Goal: Transaction & Acquisition: Purchase product/service

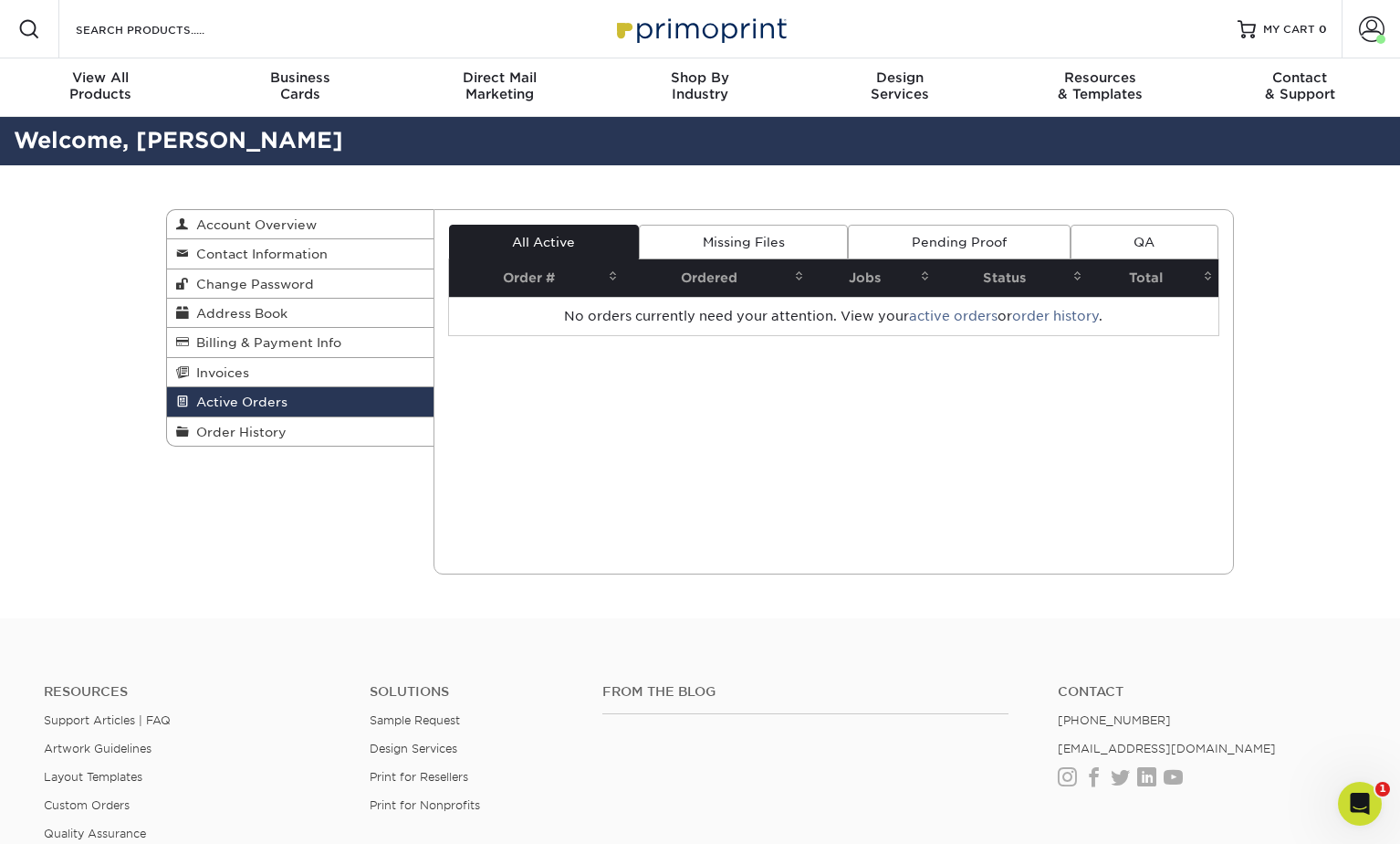
click at [254, 406] on span "Active Orders" at bounding box center [238, 402] width 98 height 15
click at [259, 430] on span "Order History" at bounding box center [237, 432] width 97 height 15
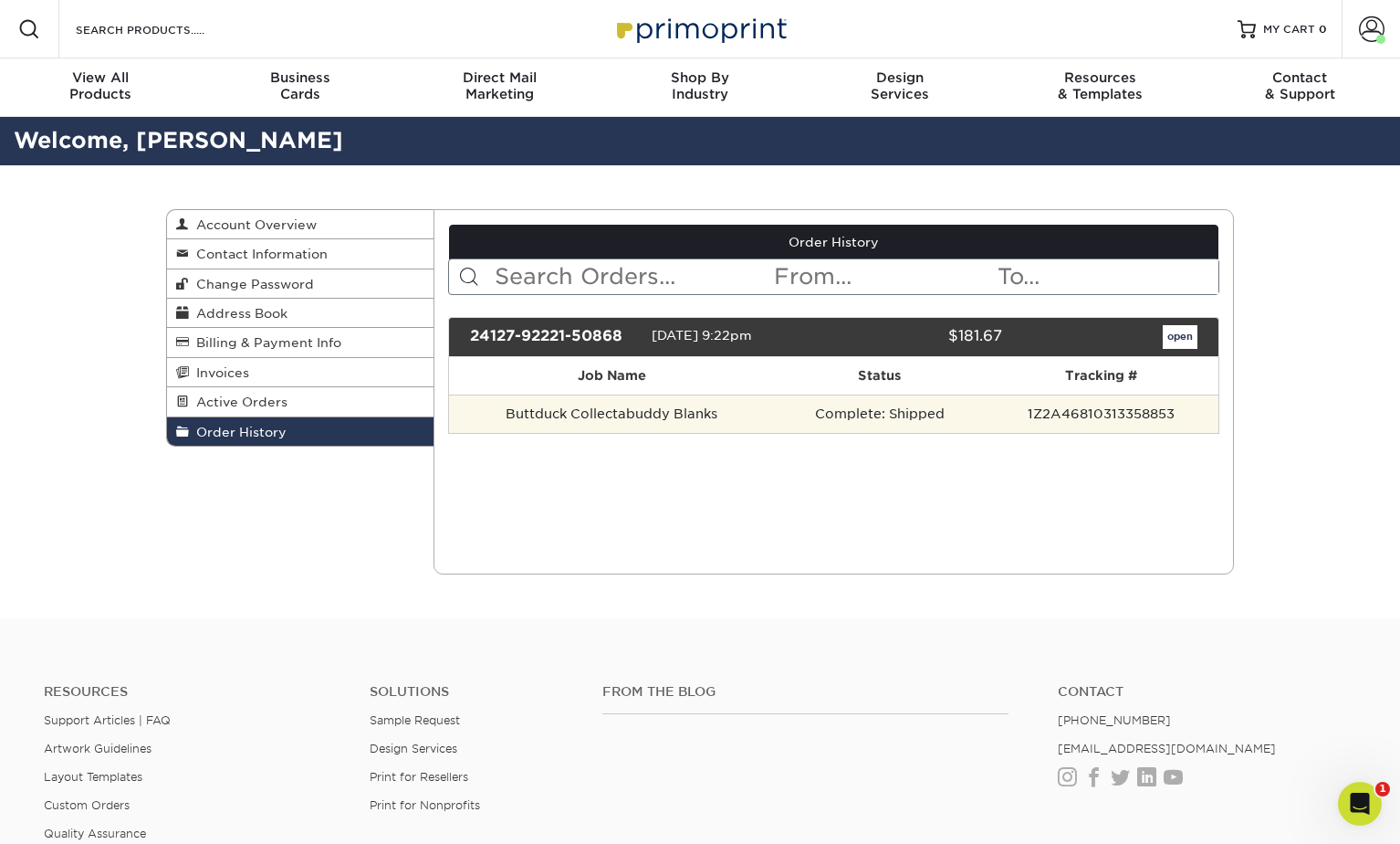
click at [650, 415] on td "Buttduck Collectabuddy Blanks" at bounding box center [611, 413] width 325 height 38
click at [1016, 411] on td "1Z2A46810313358853" at bounding box center [1101, 413] width 235 height 38
click at [1127, 405] on td "1Z2A46810313358853" at bounding box center [1101, 413] width 235 height 38
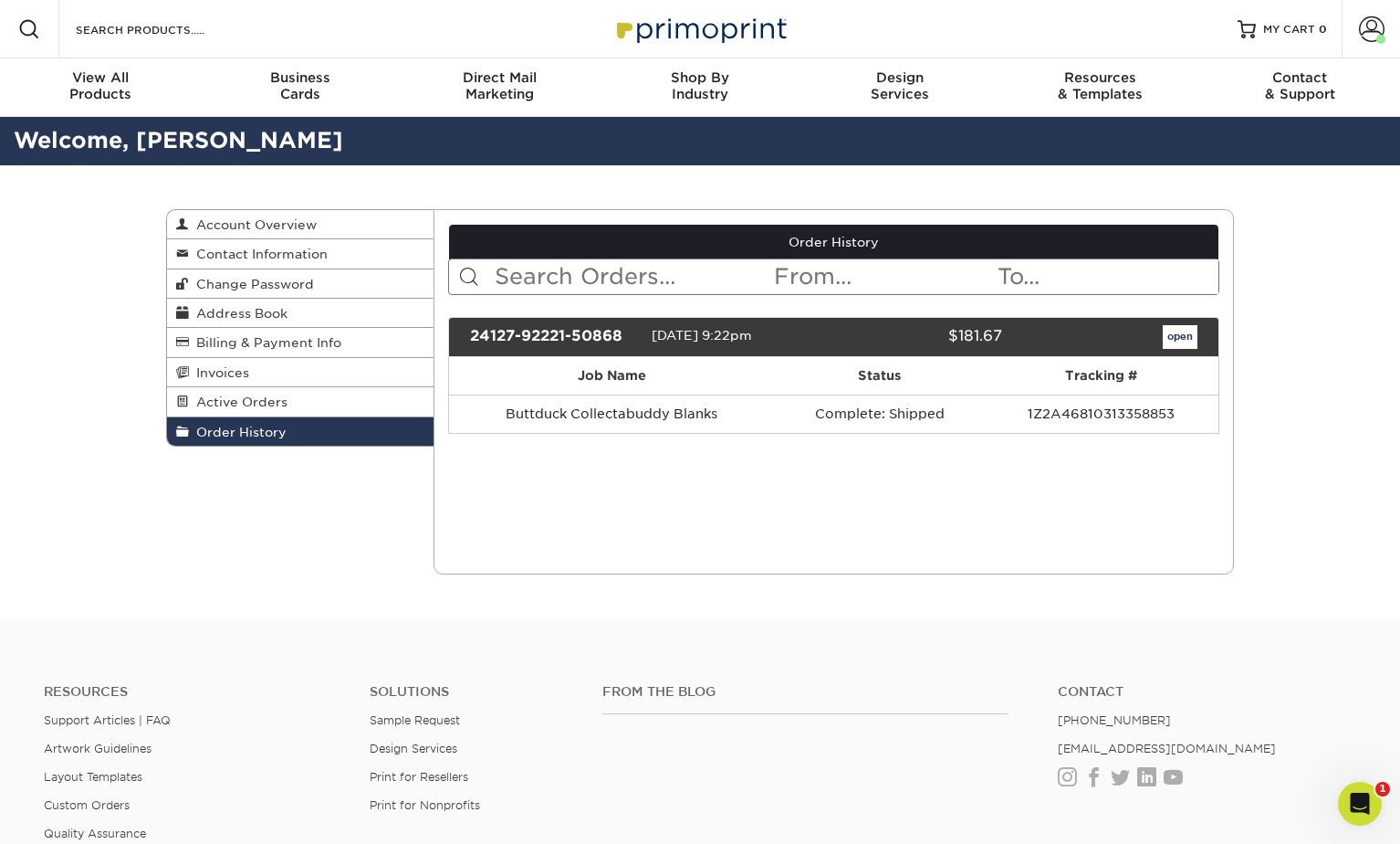
click at [592, 331] on div "24127-92221-50868" at bounding box center [554, 338] width 196 height 24
click at [1356, 795] on icon "Open Intercom Messenger" at bounding box center [1357, 801] width 13 height 15
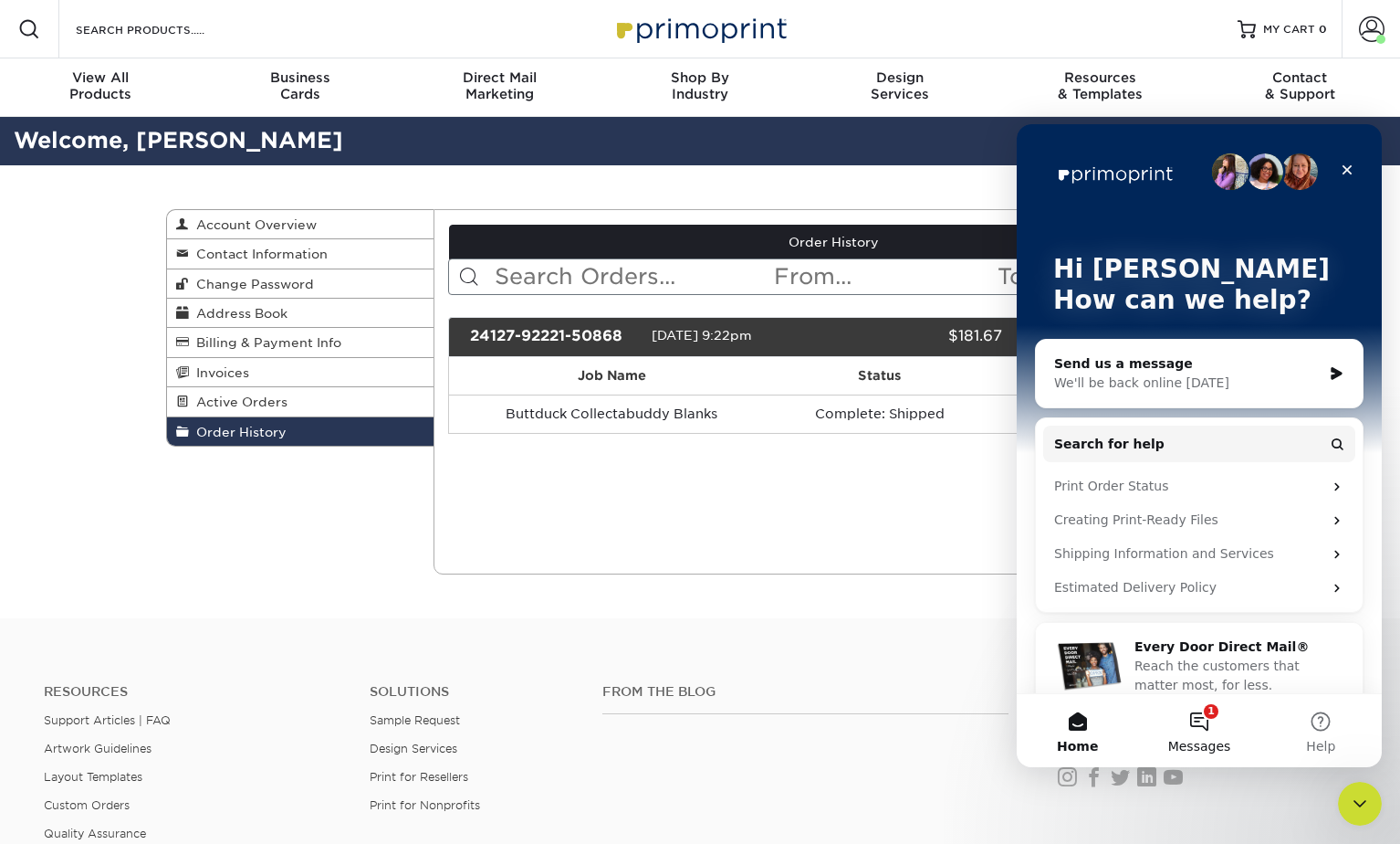
click at [1209, 724] on button "1 Messages" at bounding box center [1199, 730] width 121 height 73
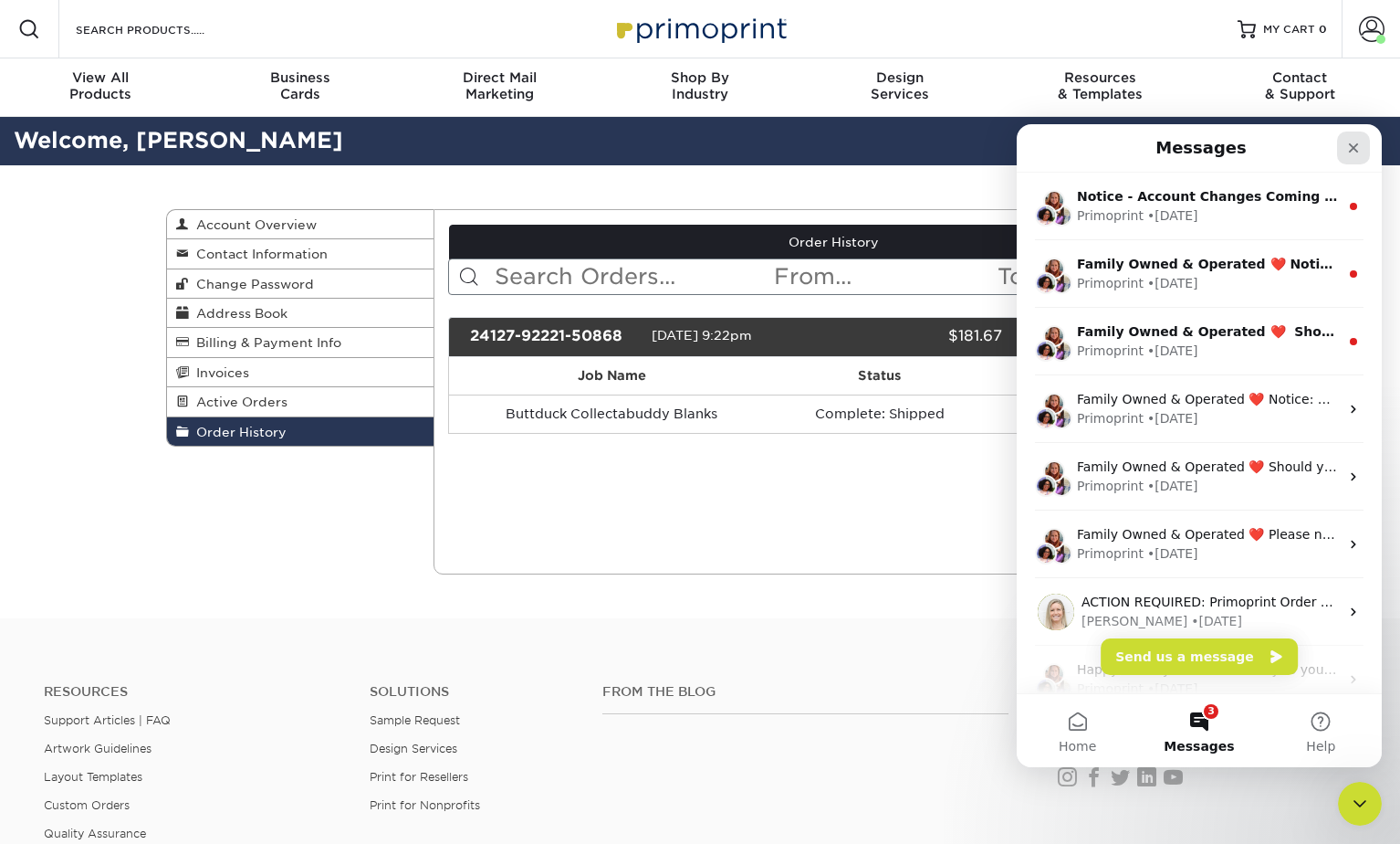
click at [1347, 145] on icon "Close" at bounding box center [1354, 148] width 15 height 15
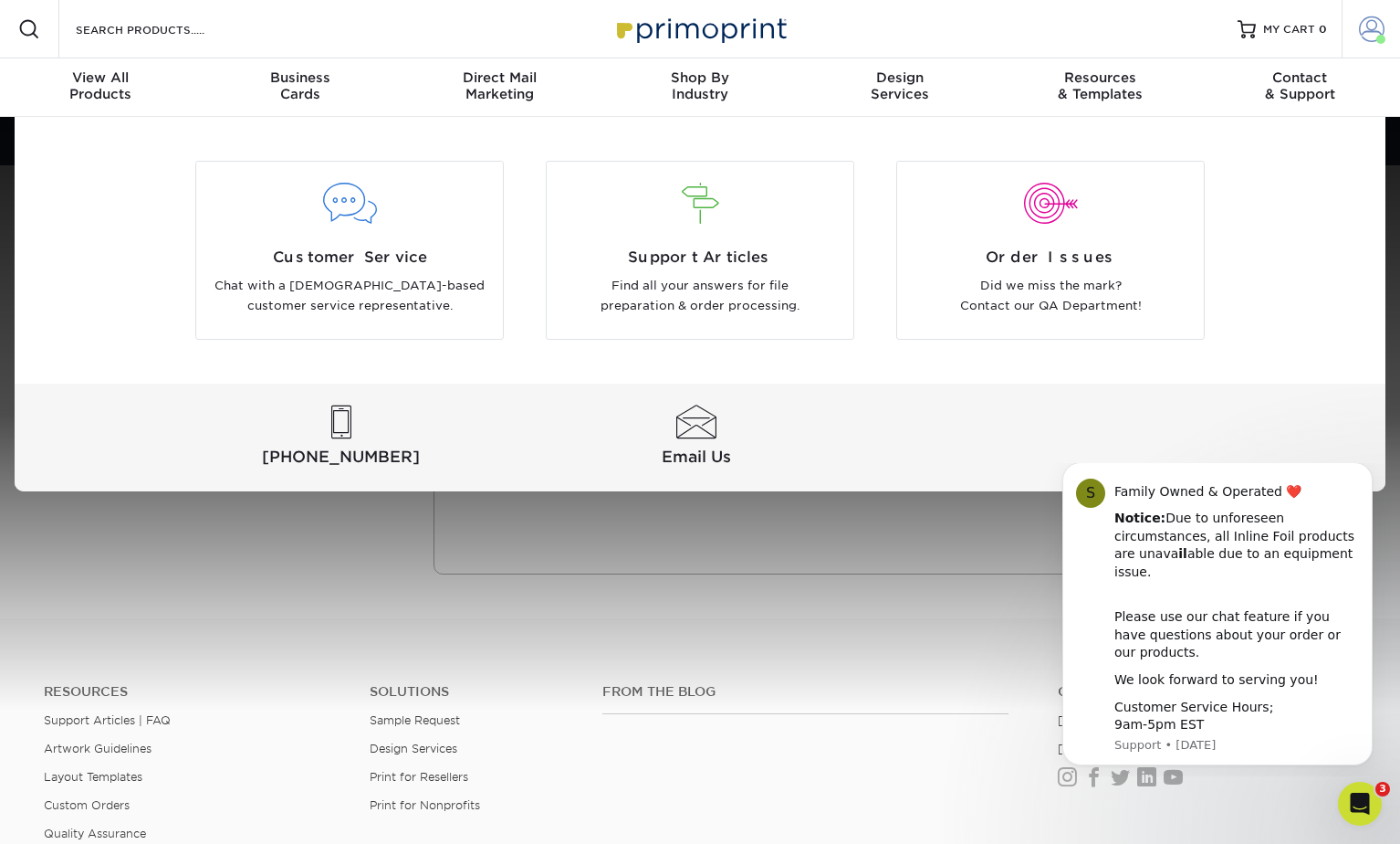
click at [1362, 30] on span at bounding box center [1372, 30] width 26 height 26
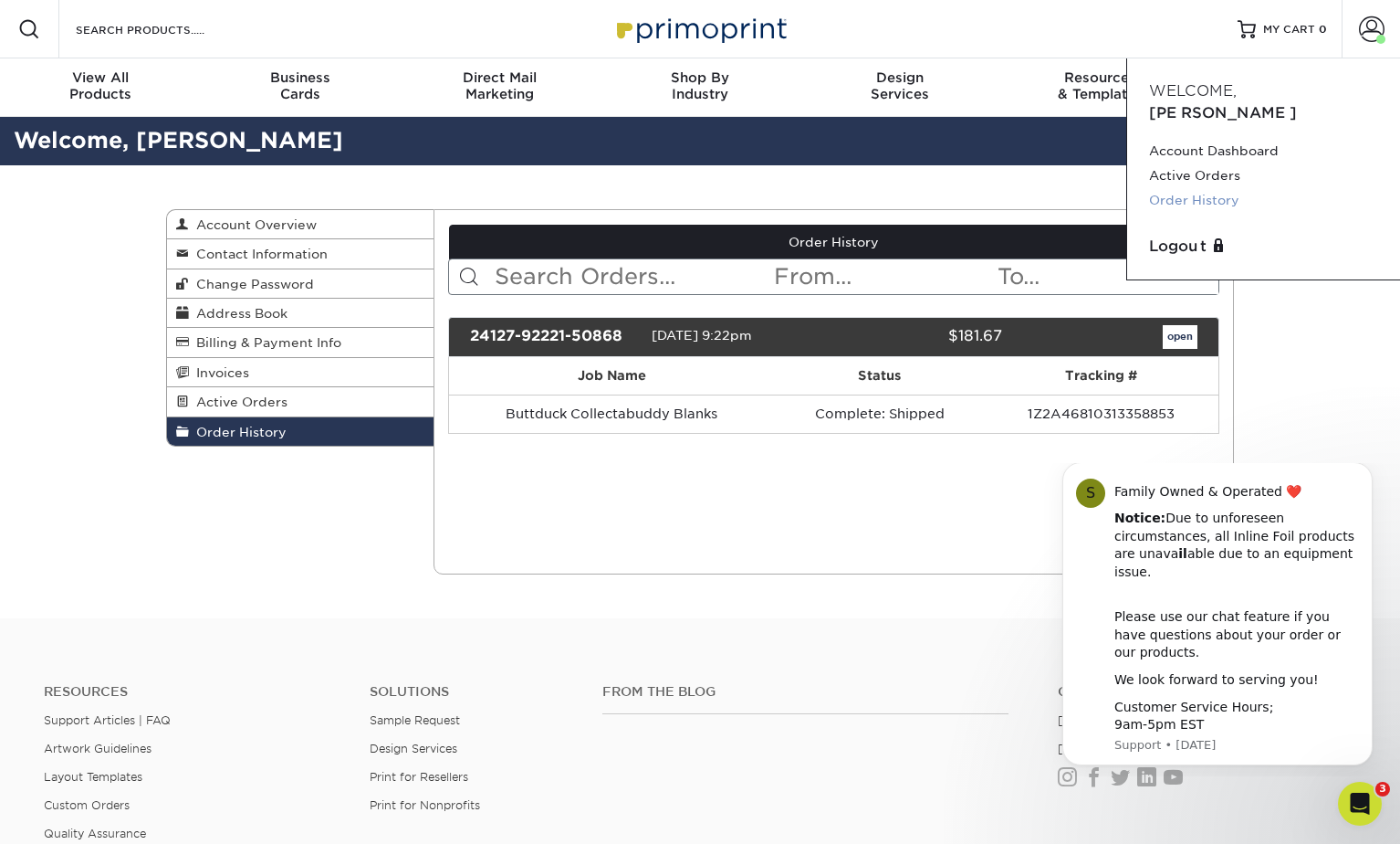
click at [1214, 188] on link "Order History" at bounding box center [1264, 200] width 229 height 25
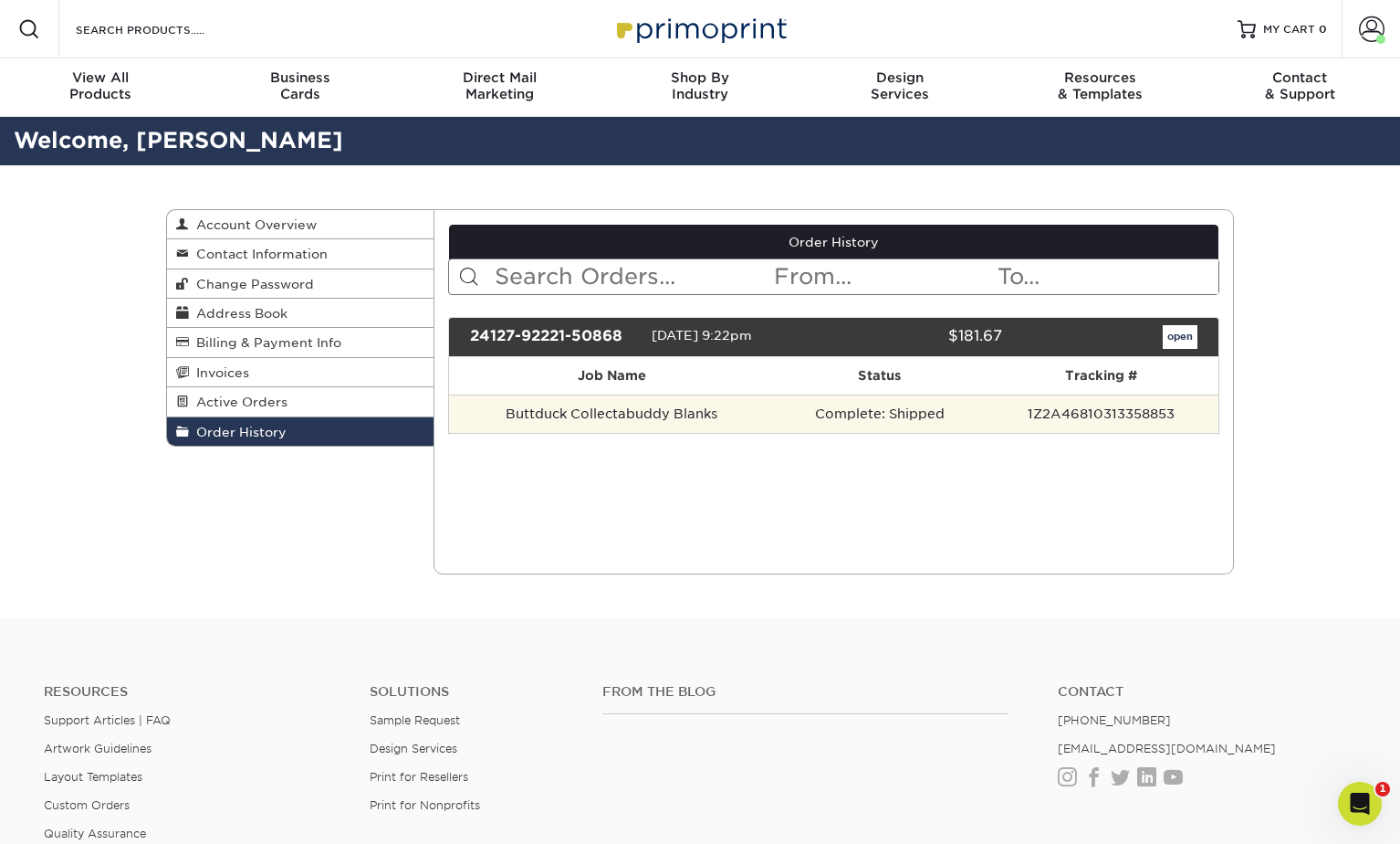
click at [635, 416] on td "Buttduck Collectabuddy Blanks" at bounding box center [611, 413] width 325 height 38
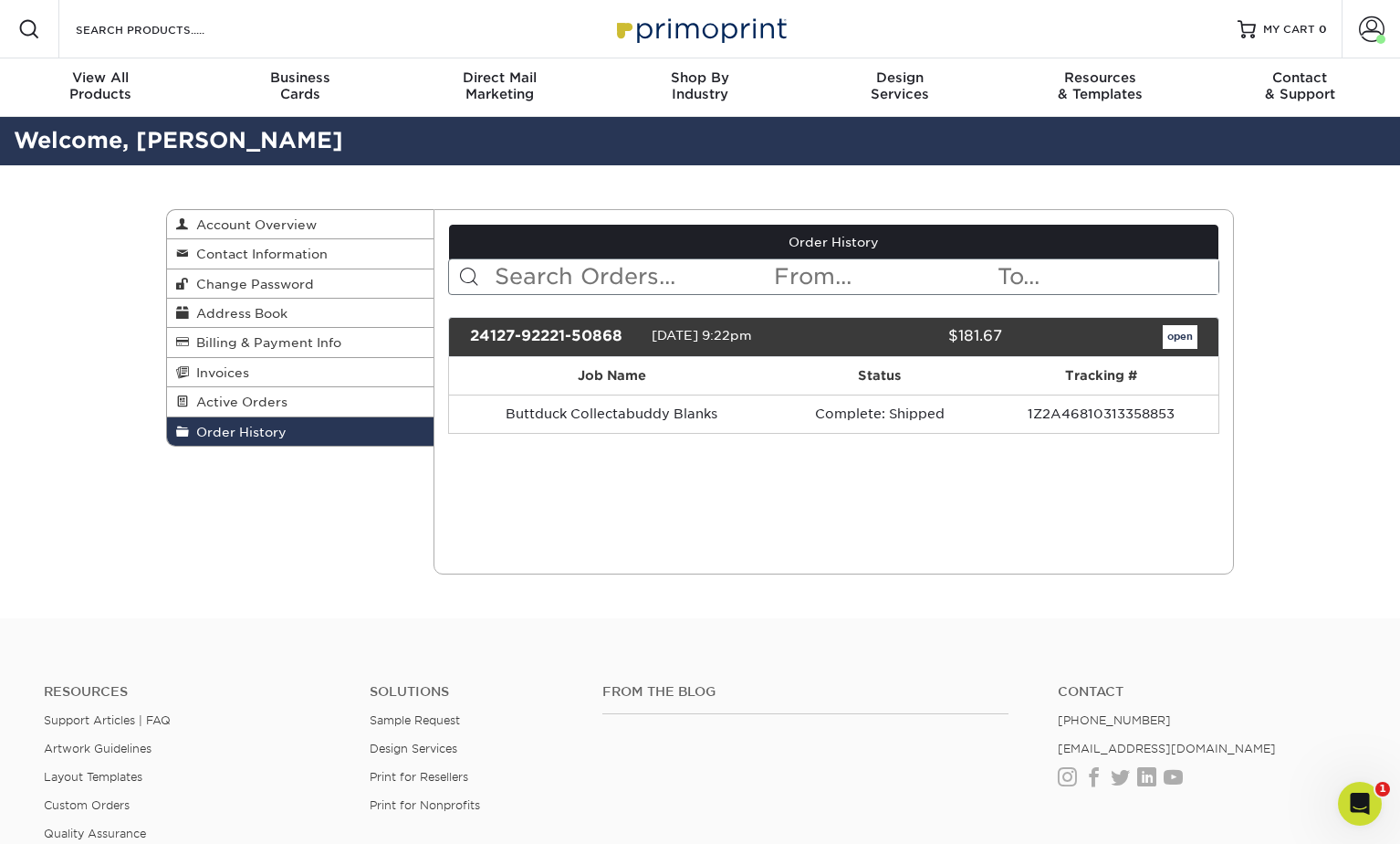
click at [558, 343] on div "24127-92221-50868" at bounding box center [554, 338] width 196 height 24
click at [725, 339] on span "[DATE] 9:22pm" at bounding box center [702, 335] width 100 height 15
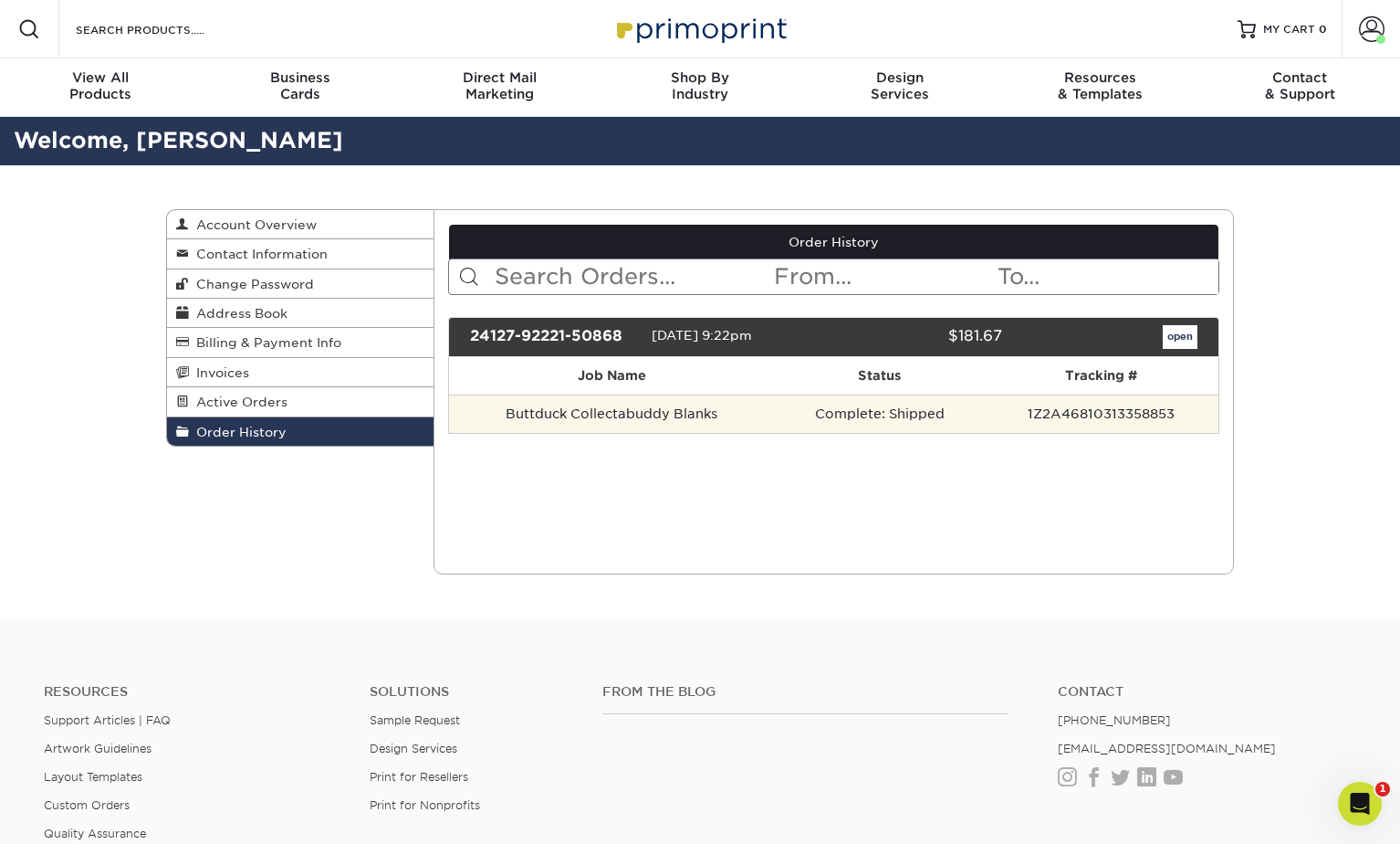
click at [898, 403] on td "Complete: Shipped" at bounding box center [880, 413] width 210 height 38
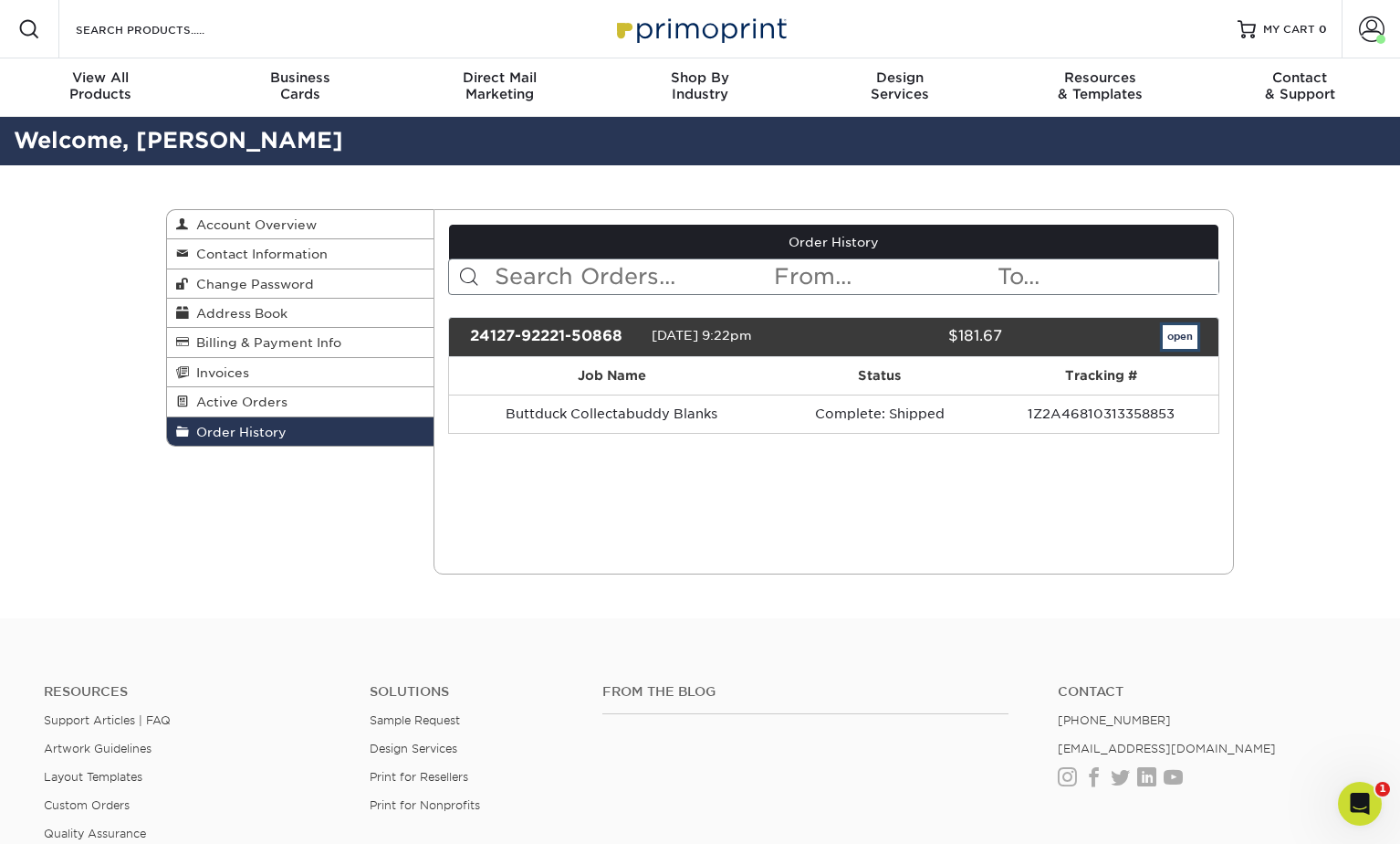
click at [1176, 326] on link "open" at bounding box center [1179, 338] width 34 height 24
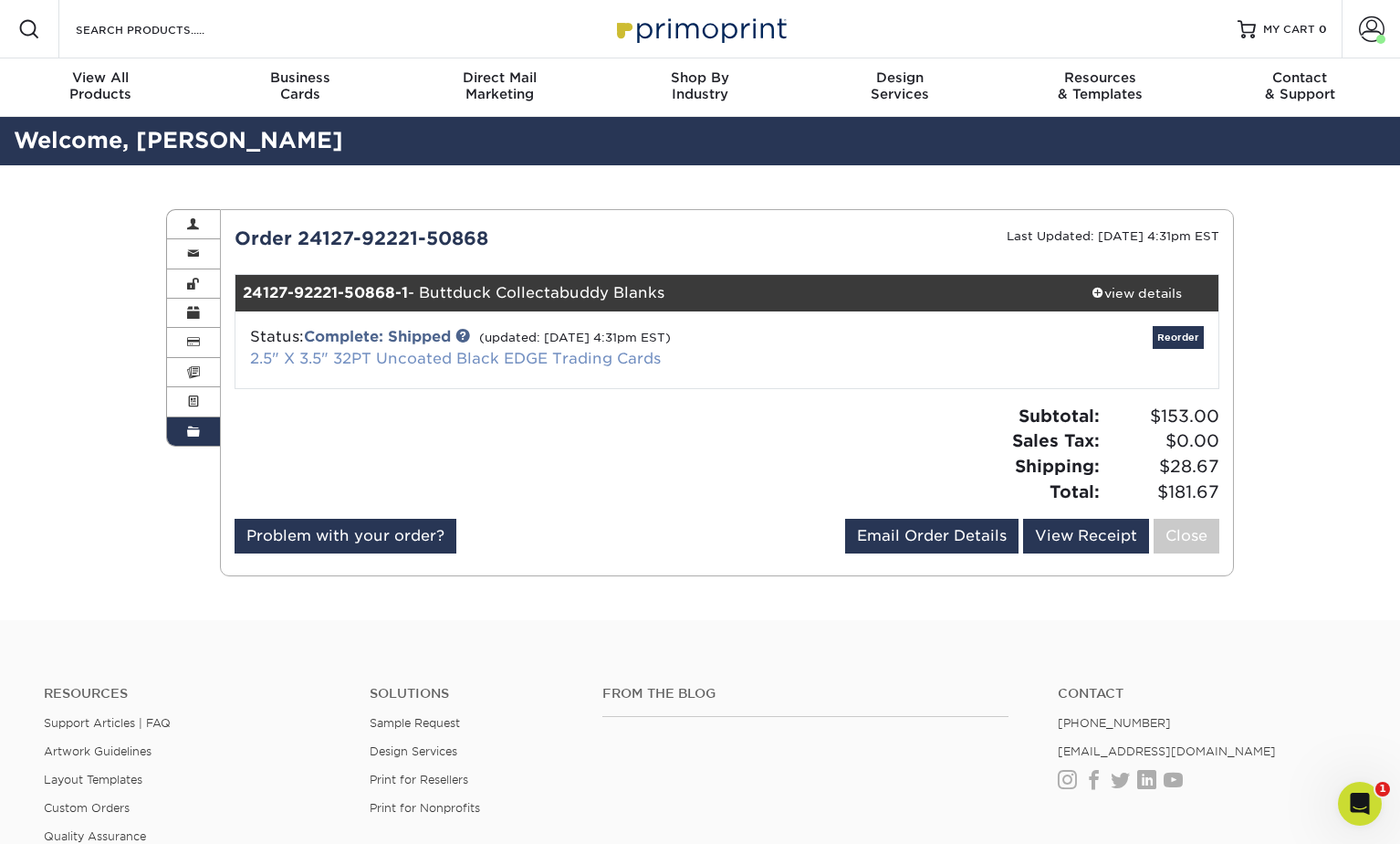
click at [499, 358] on link "2.5" X 3.5" 32PT Uncoated Black EDGE Trading Cards" at bounding box center [455, 358] width 411 height 18
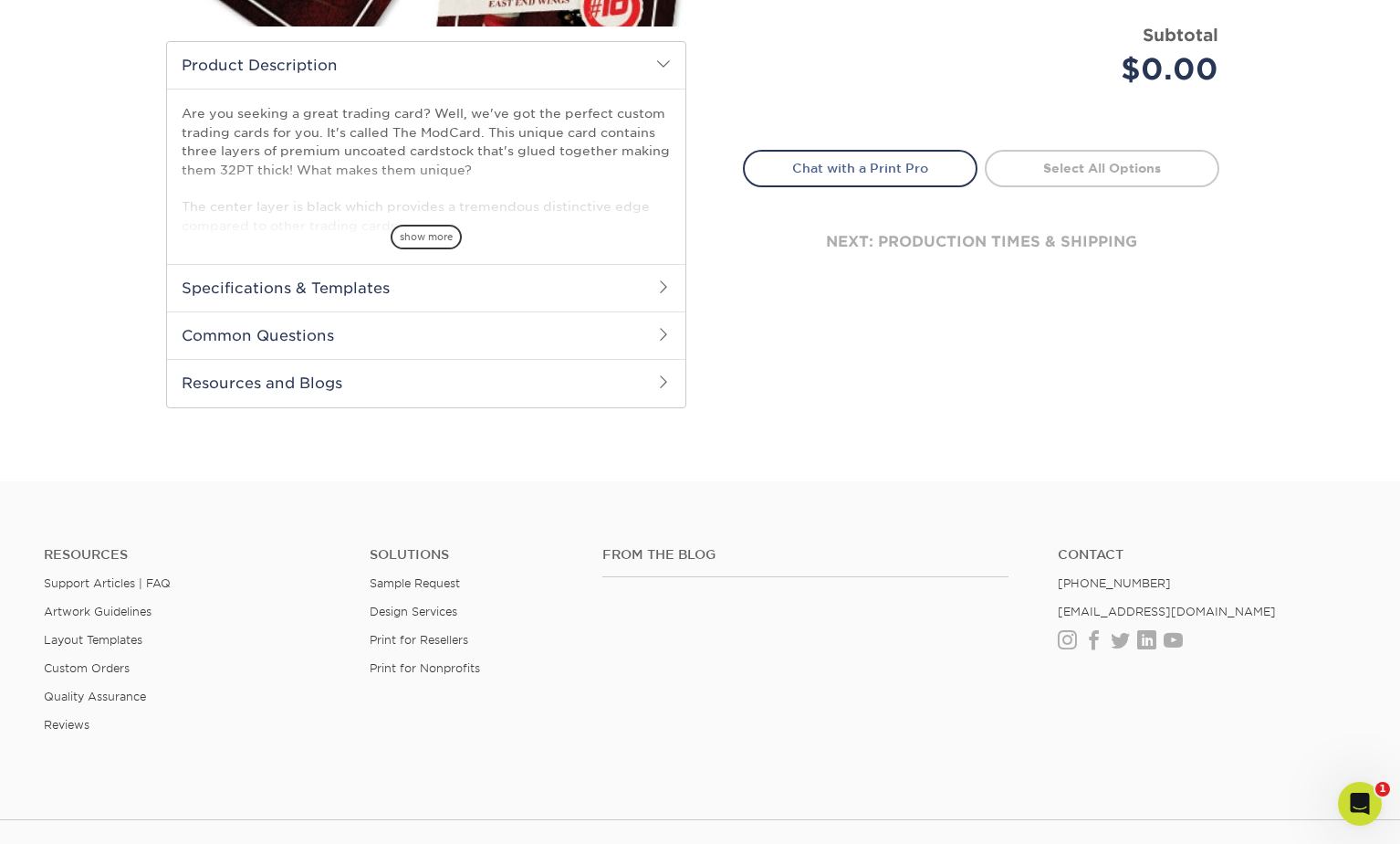
scroll to position [531, 0]
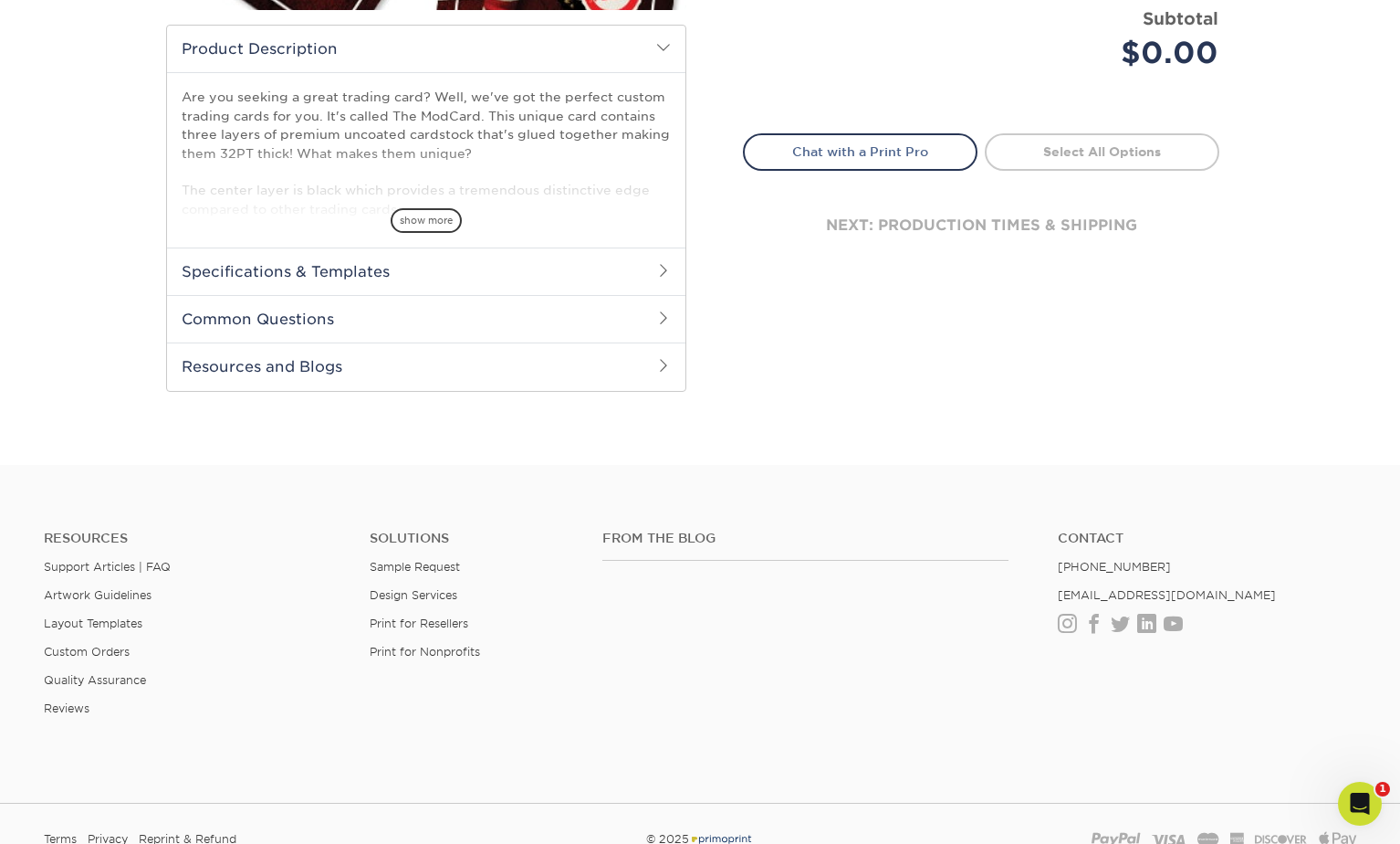
click at [345, 353] on h2 "Resources and Blogs" at bounding box center [426, 365] width 518 height 47
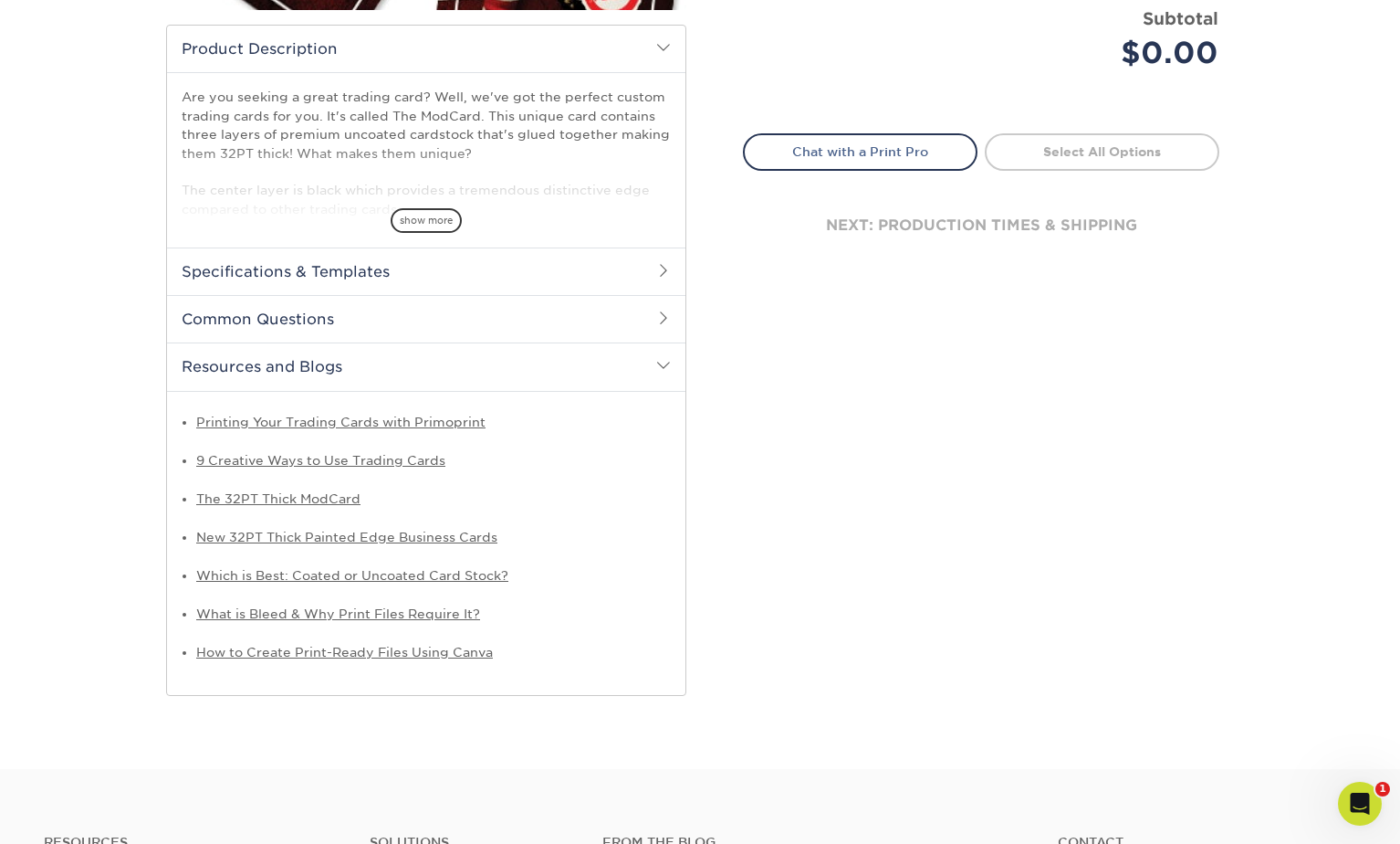
click at [344, 323] on h2 "Common Questions" at bounding box center [426, 318] width 518 height 47
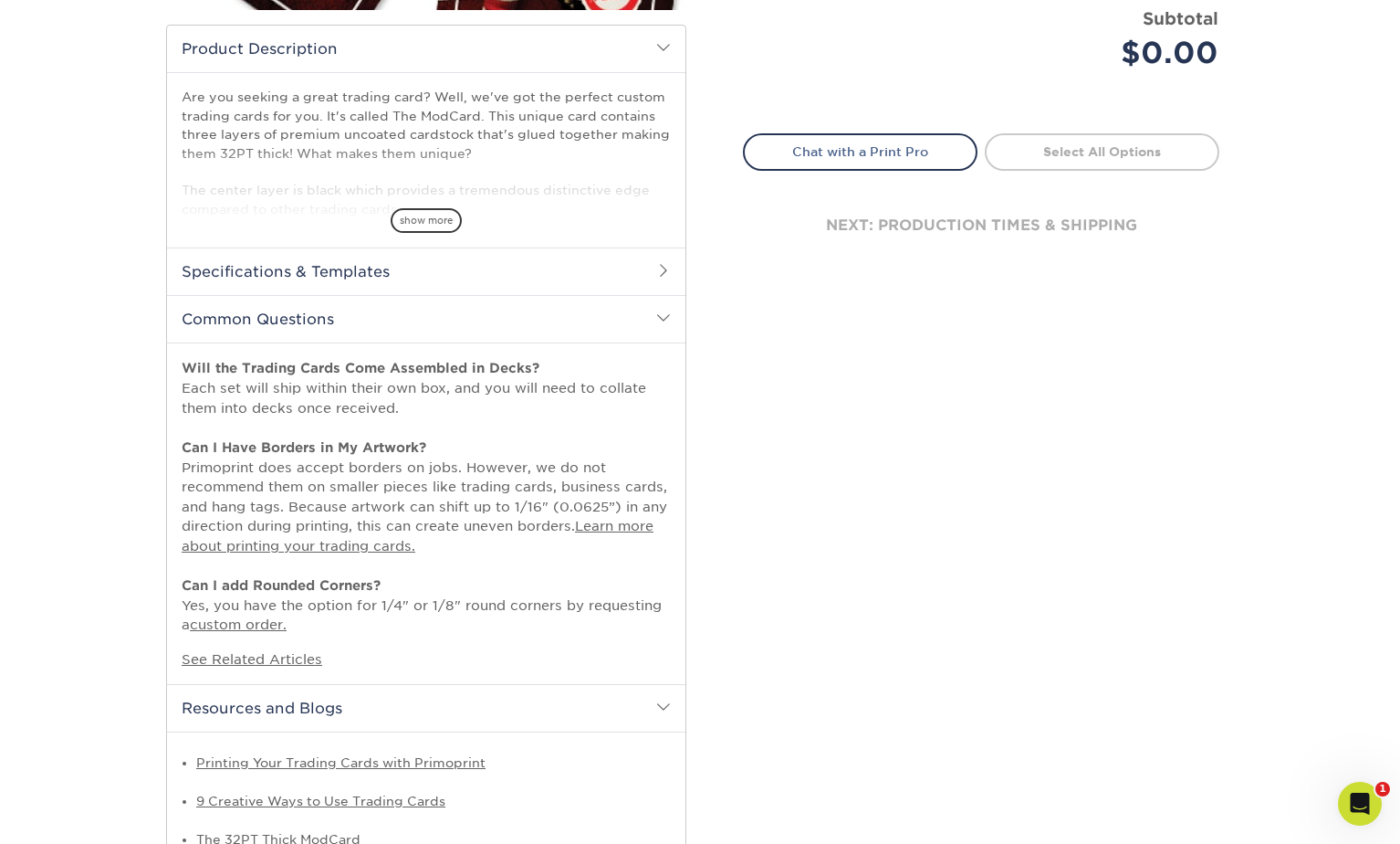
click at [325, 269] on h2 "Specifications & Templates" at bounding box center [426, 271] width 518 height 47
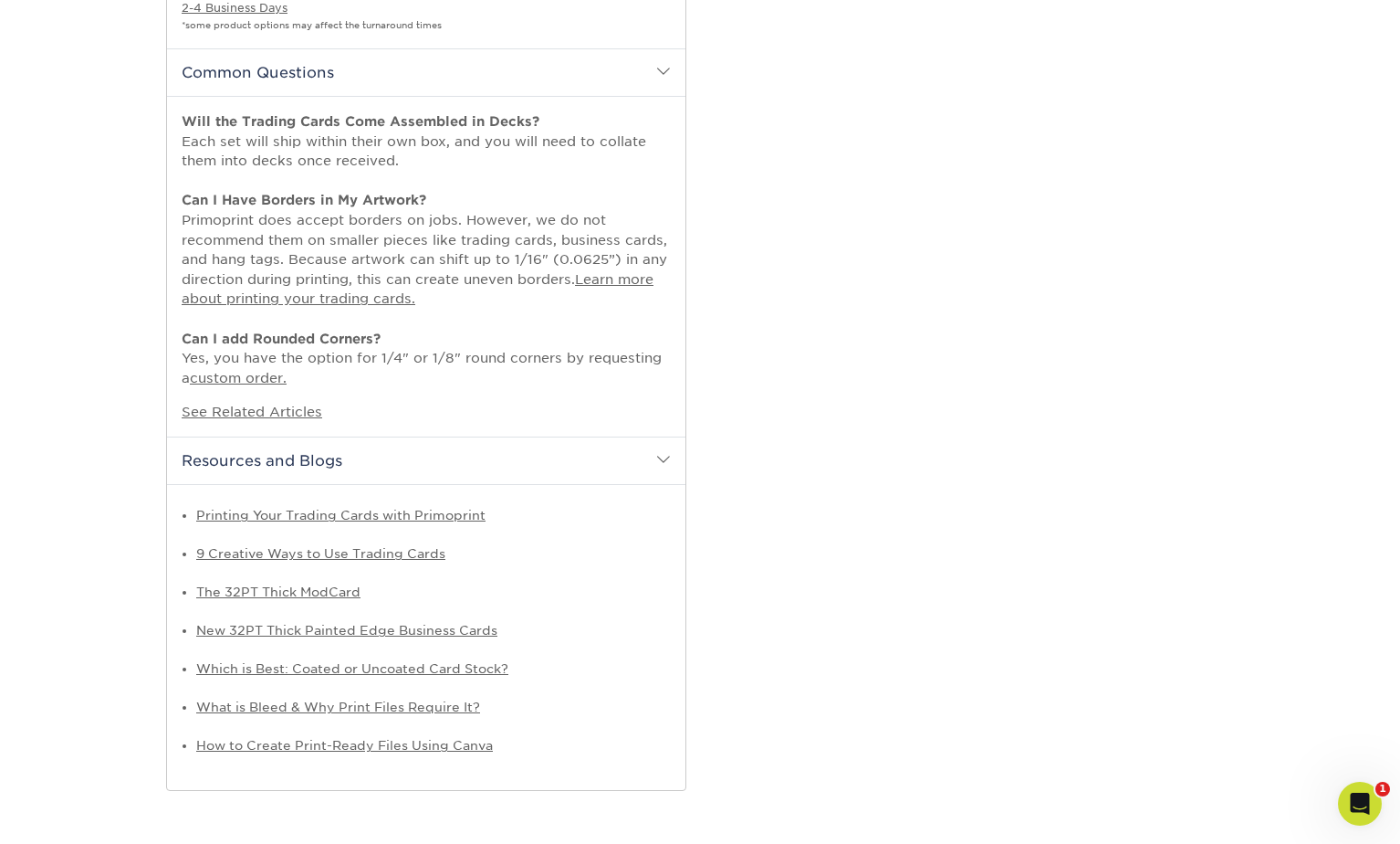
scroll to position [993, 0]
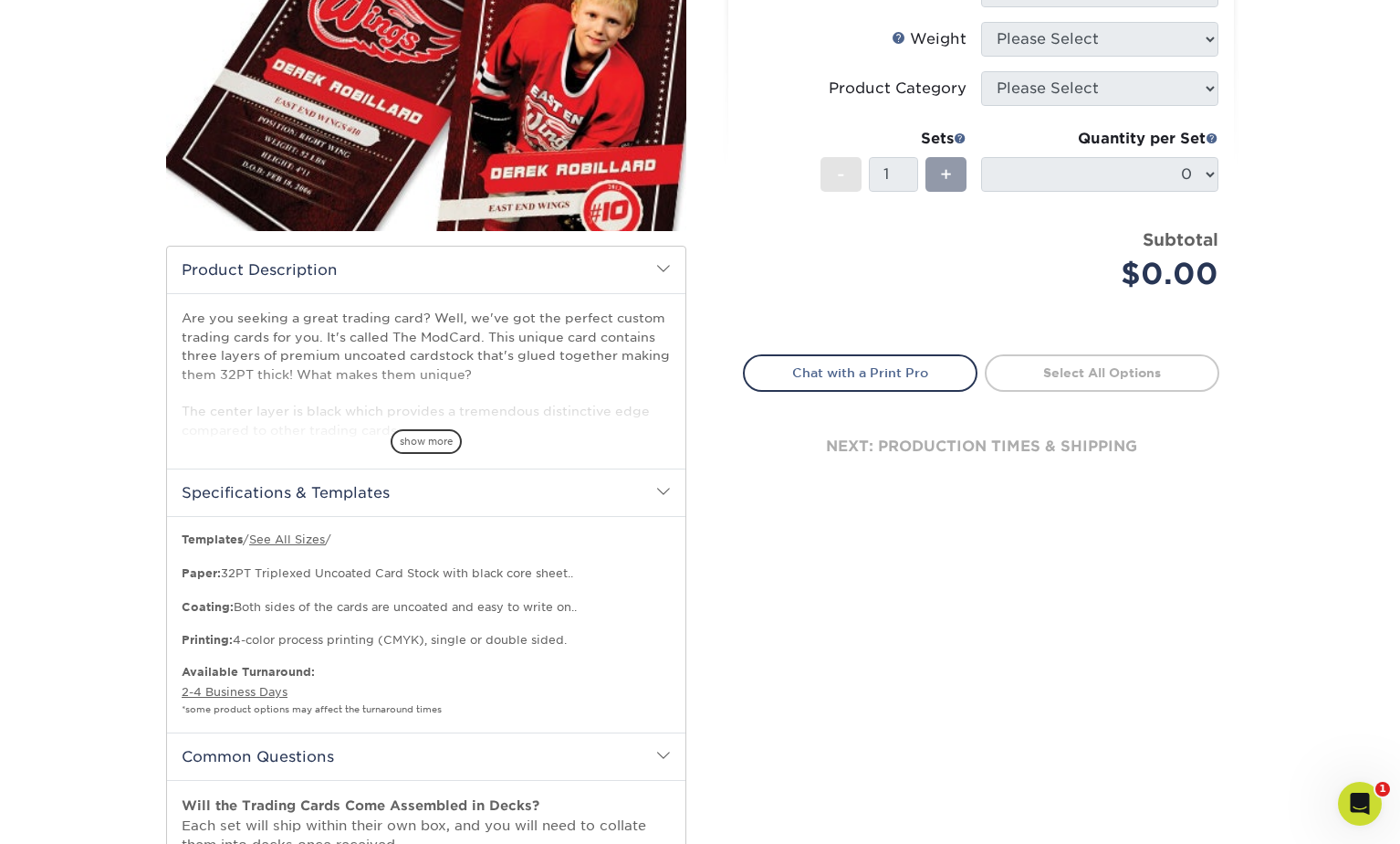
scroll to position [322, 0]
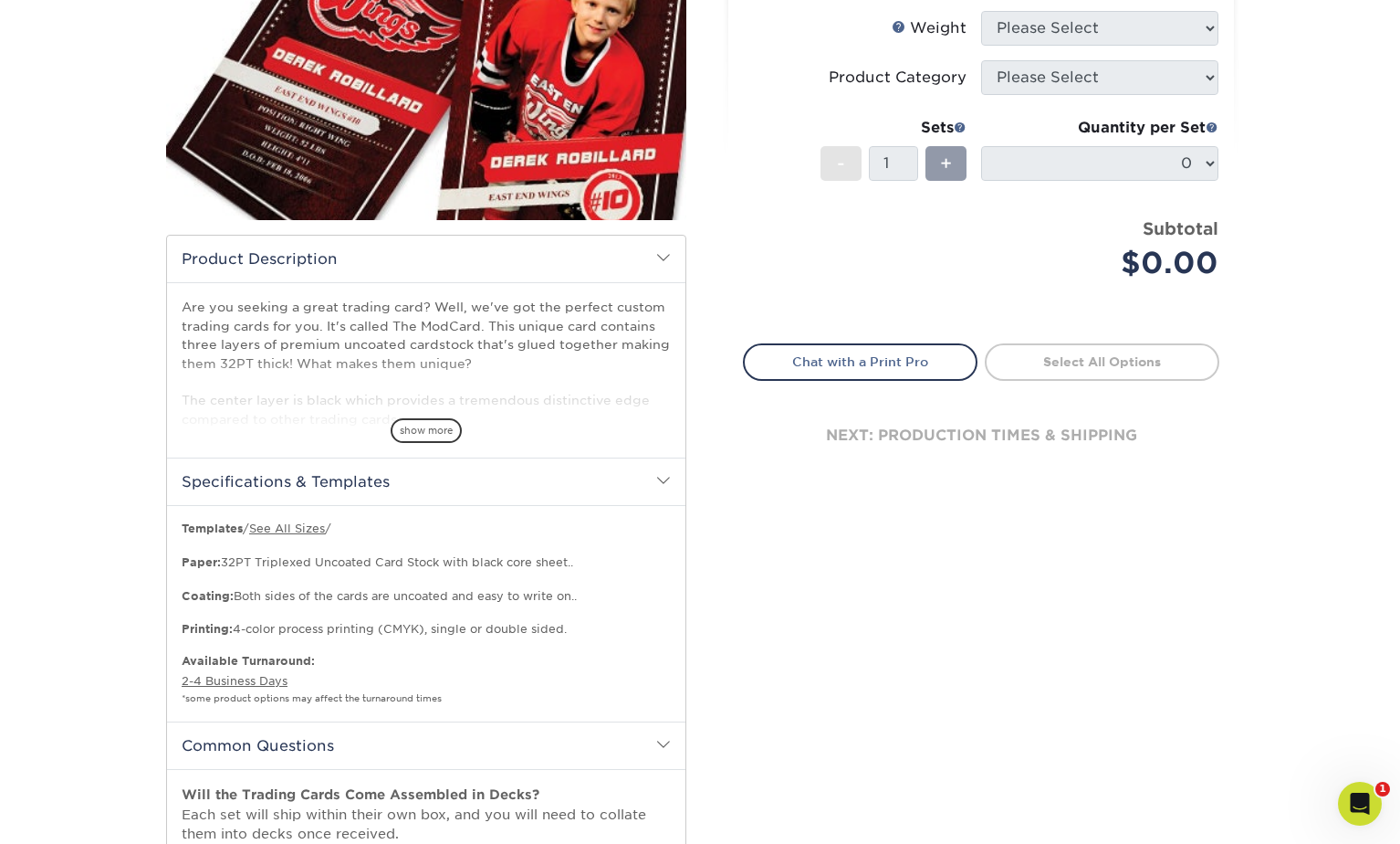
click at [355, 573] on p "Templates / See All Sizes / Paper: 32PT Triplexed Uncoated Card Stock with blac…" at bounding box center [426, 579] width 490 height 117
drag, startPoint x: 355, startPoint y: 573, endPoint x: 365, endPoint y: 606, distance: 34.5
click at [365, 606] on p "Templates / See All Sizes / Paper: 32PT Triplexed Uncoated Card Stock with blac…" at bounding box center [426, 579] width 490 height 117
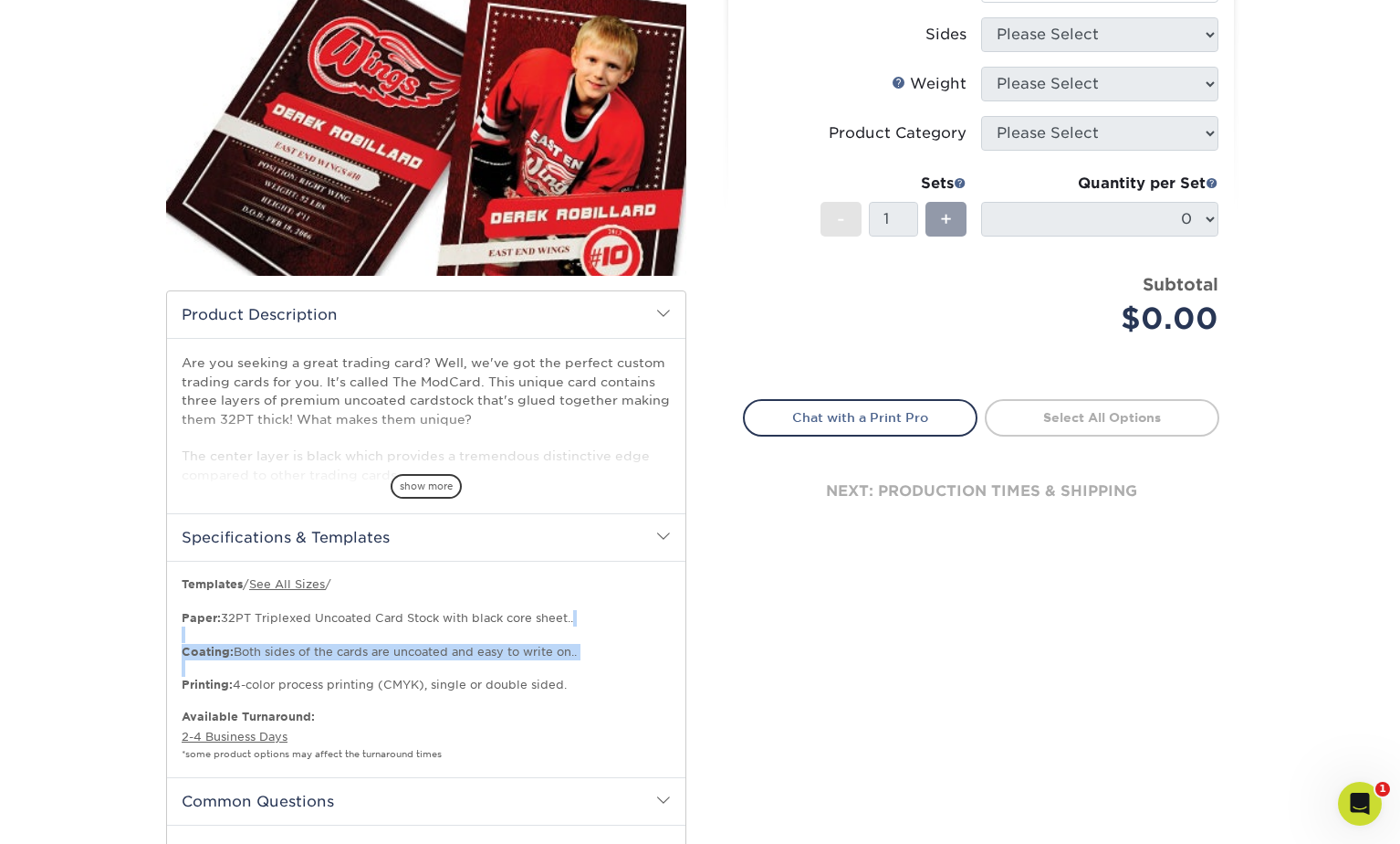
scroll to position [244, 0]
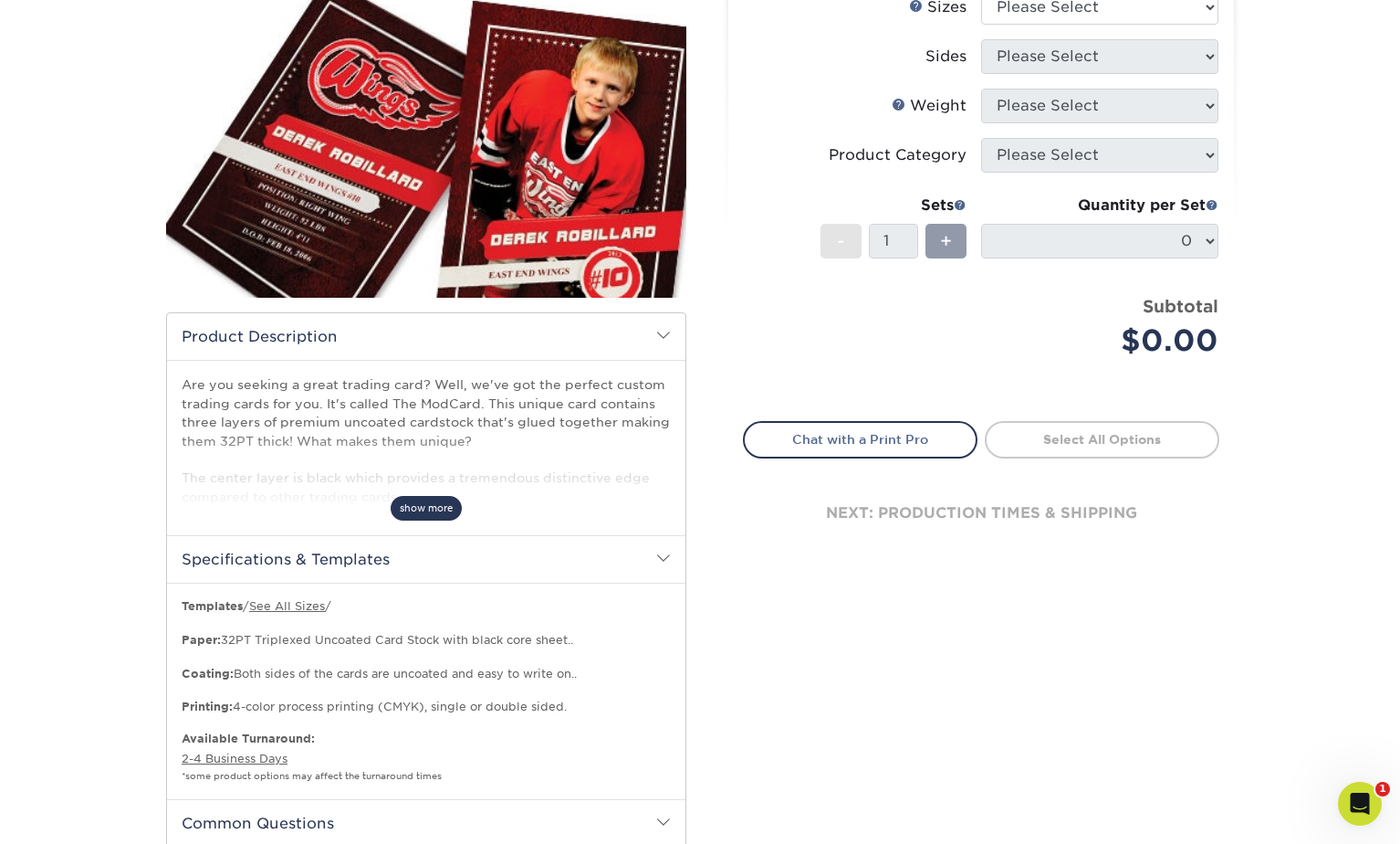
click at [432, 508] on span "show more" at bounding box center [426, 508] width 71 height 25
click at [414, 487] on p "Are you seeking a great trading card? Well, we've got the perfect custom tradin…" at bounding box center [426, 441] width 490 height 131
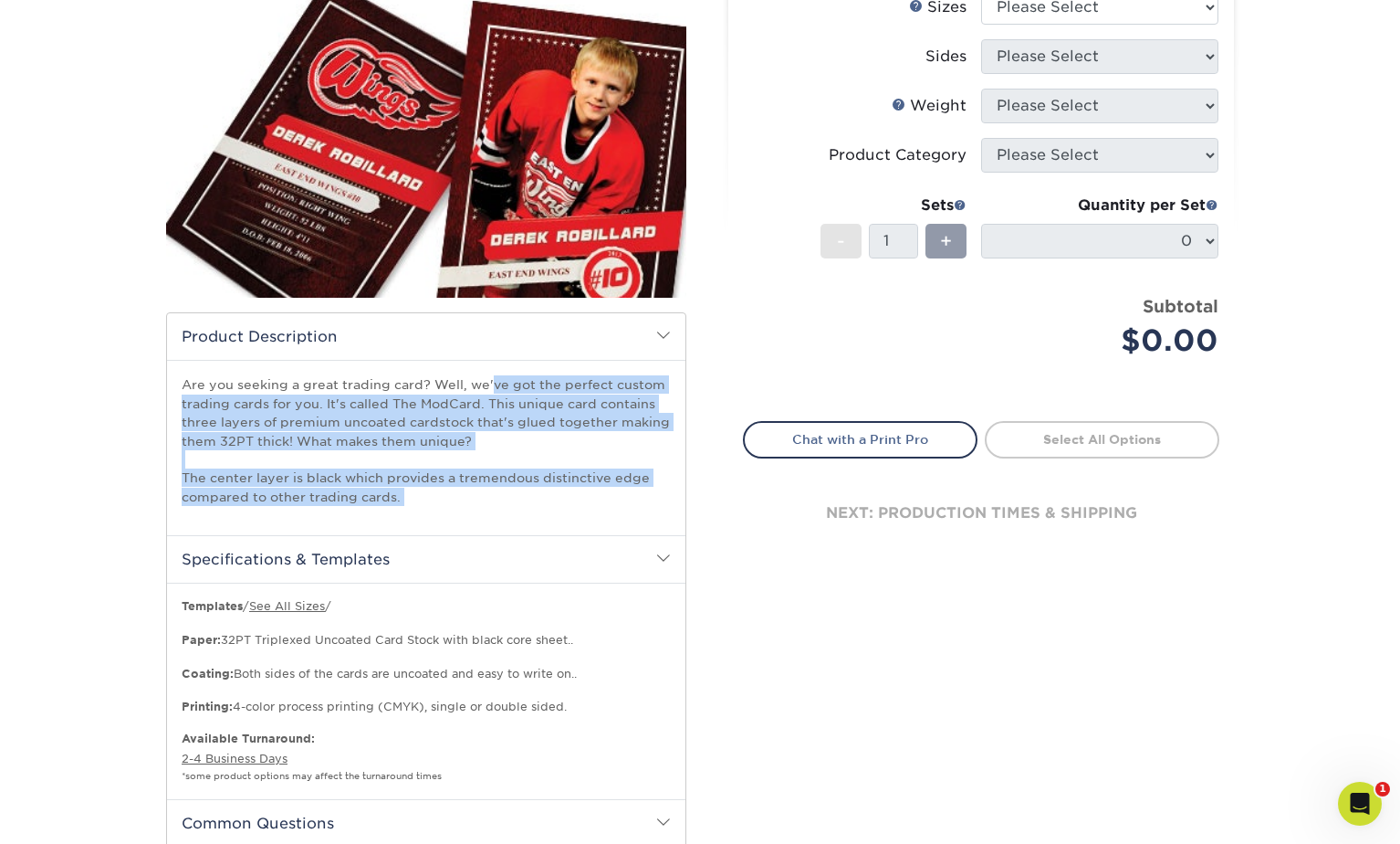
drag, startPoint x: 414, startPoint y: 487, endPoint x: 426, endPoint y: 402, distance: 85.8
click at [426, 402] on p "Are you seeking a great trading card? Well, we've got the perfect custom tradin…" at bounding box center [426, 441] width 490 height 131
click at [426, 403] on p "Are you seeking a great trading card? Well, we've got the perfect custom tradin…" at bounding box center [426, 441] width 490 height 131
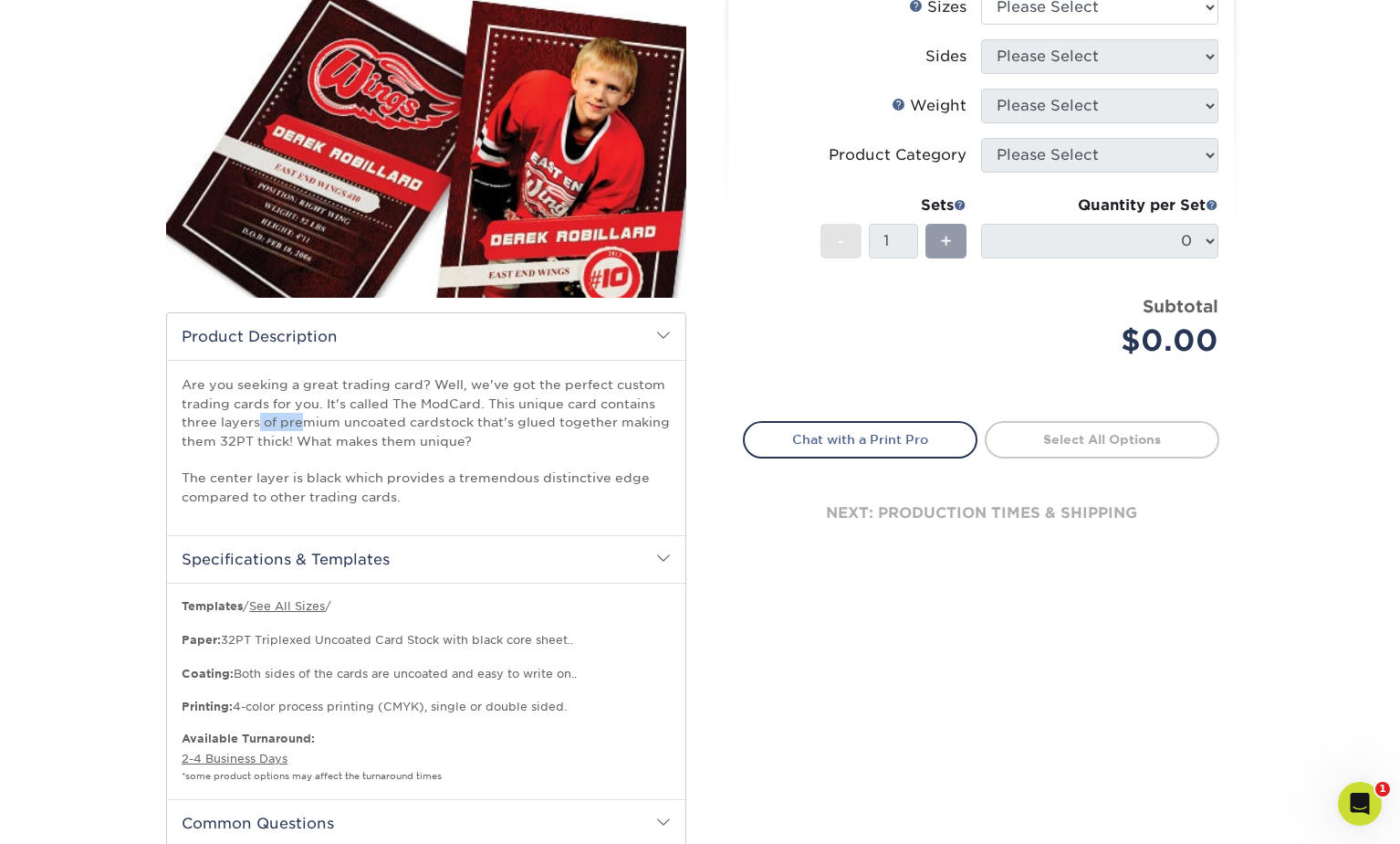
click at [426, 403] on p "Are you seeking a great trading card? Well, we've got the perfect custom tradin…" at bounding box center [426, 441] width 490 height 131
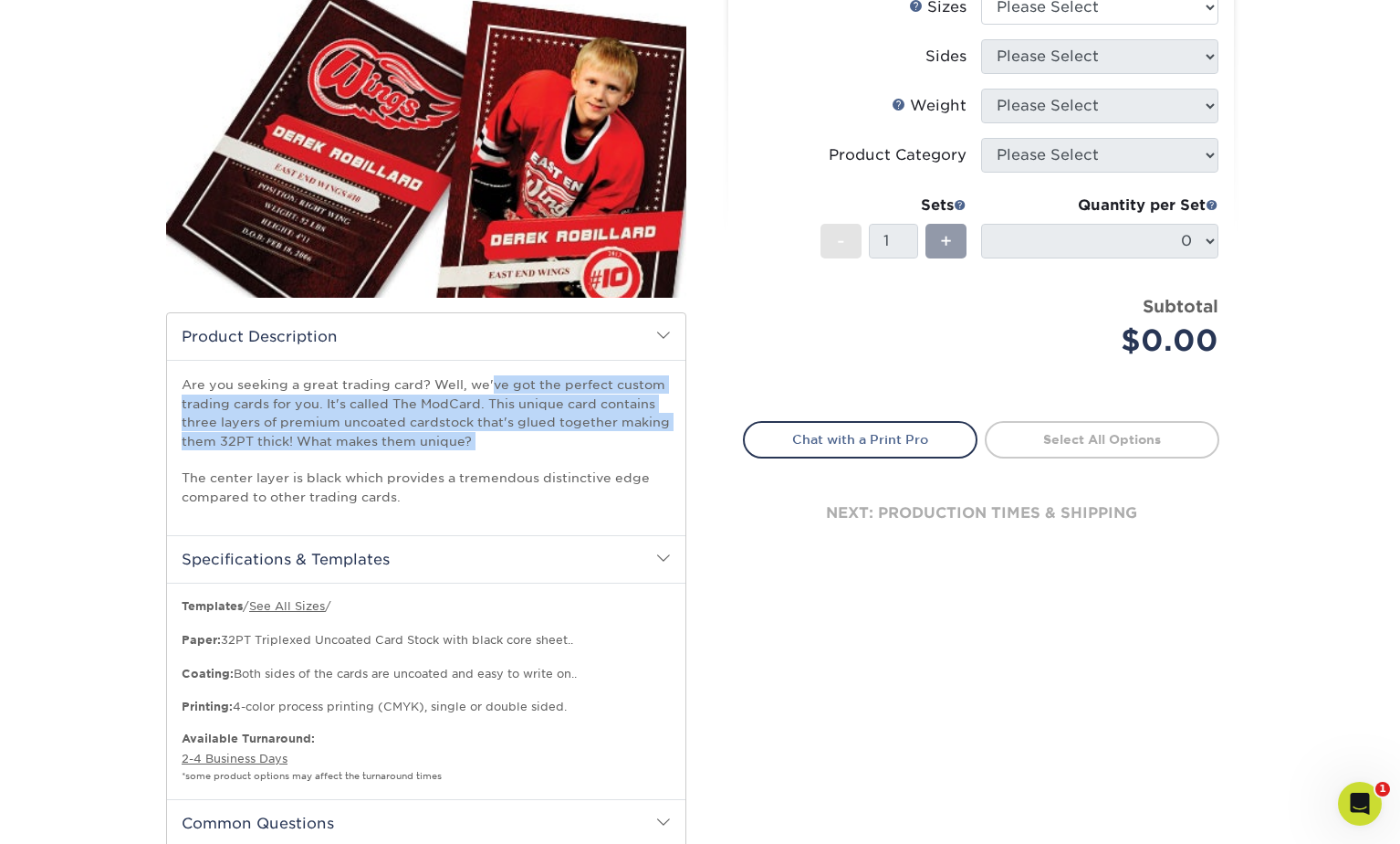
click at [426, 403] on p "Are you seeking a great trading card? Well, we've got the perfect custom tradin…" at bounding box center [426, 441] width 490 height 131
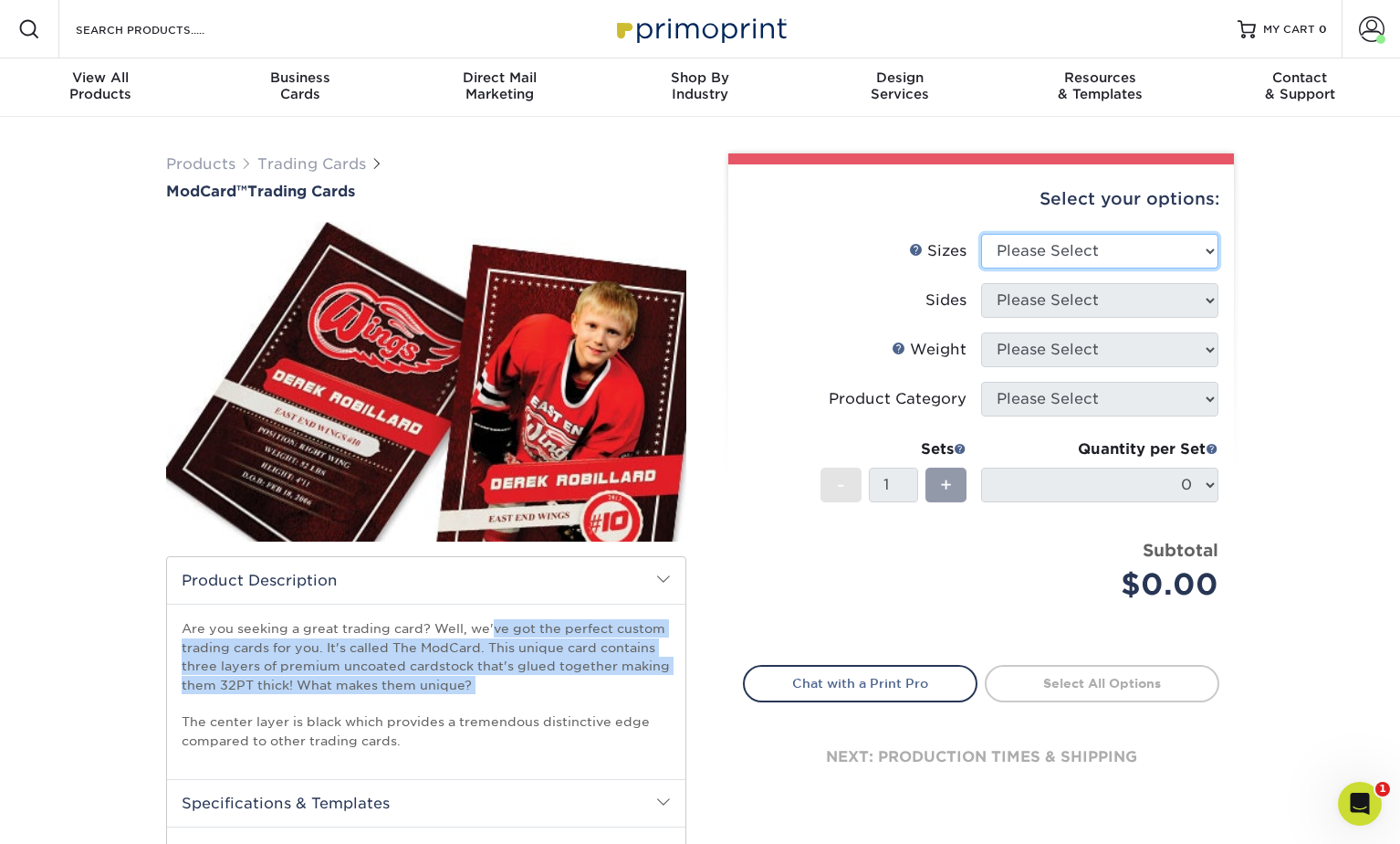
click at [1067, 257] on select "Please Select 2.5" x 3.5"" at bounding box center [1100, 250] width 237 height 34
select select "2.50x3.50"
click at [981, 234] on select "Please Select 2.5" x 3.5"" at bounding box center [1100, 250] width 237 height 34
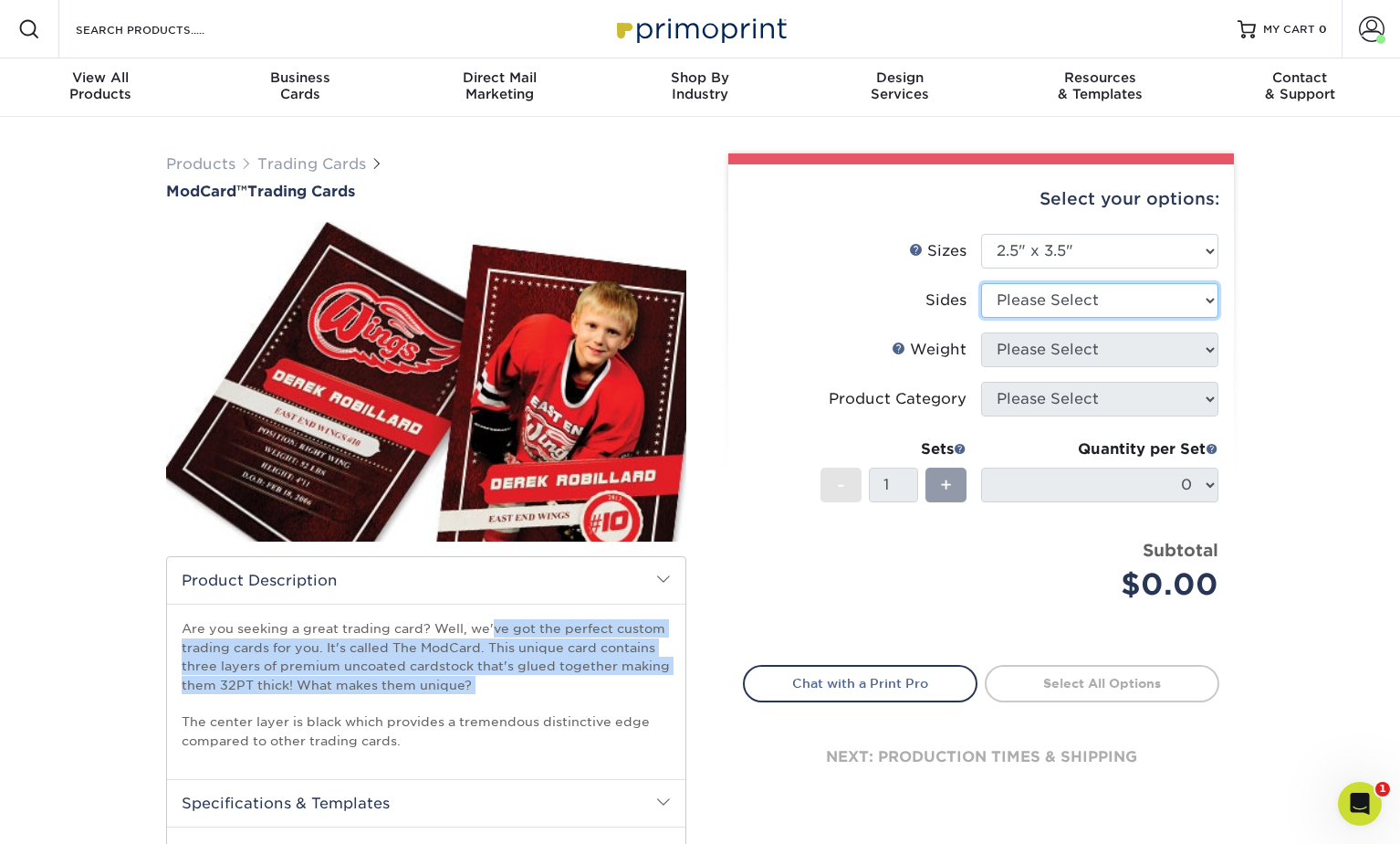
click at [1059, 307] on select "Please Select Print Both Sides Print Front Only" at bounding box center [1100, 300] width 237 height 34
select select "13abbda7-1d64-4f25-8bb2-c179b224825d"
click at [981, 283] on select "Please Select Print Both Sides Print Front Only" at bounding box center [1100, 300] width 237 height 34
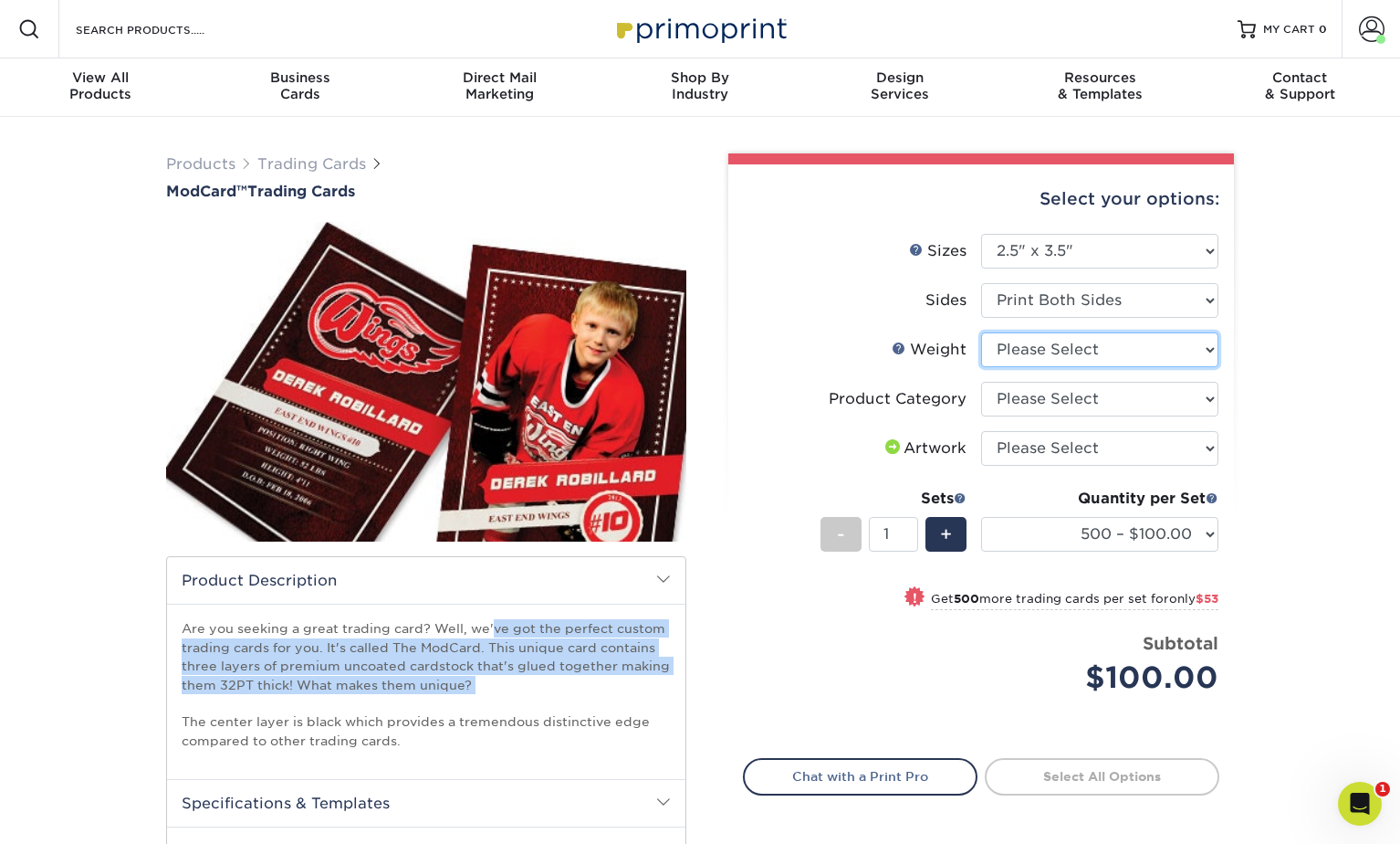
click at [1042, 349] on select "Please Select 32PTUCBLK" at bounding box center [1100, 349] width 237 height 34
select select "32PTUCBLK"
click at [981, 332] on select "Please Select 32PTUCBLK" at bounding box center [1100, 349] width 237 height 34
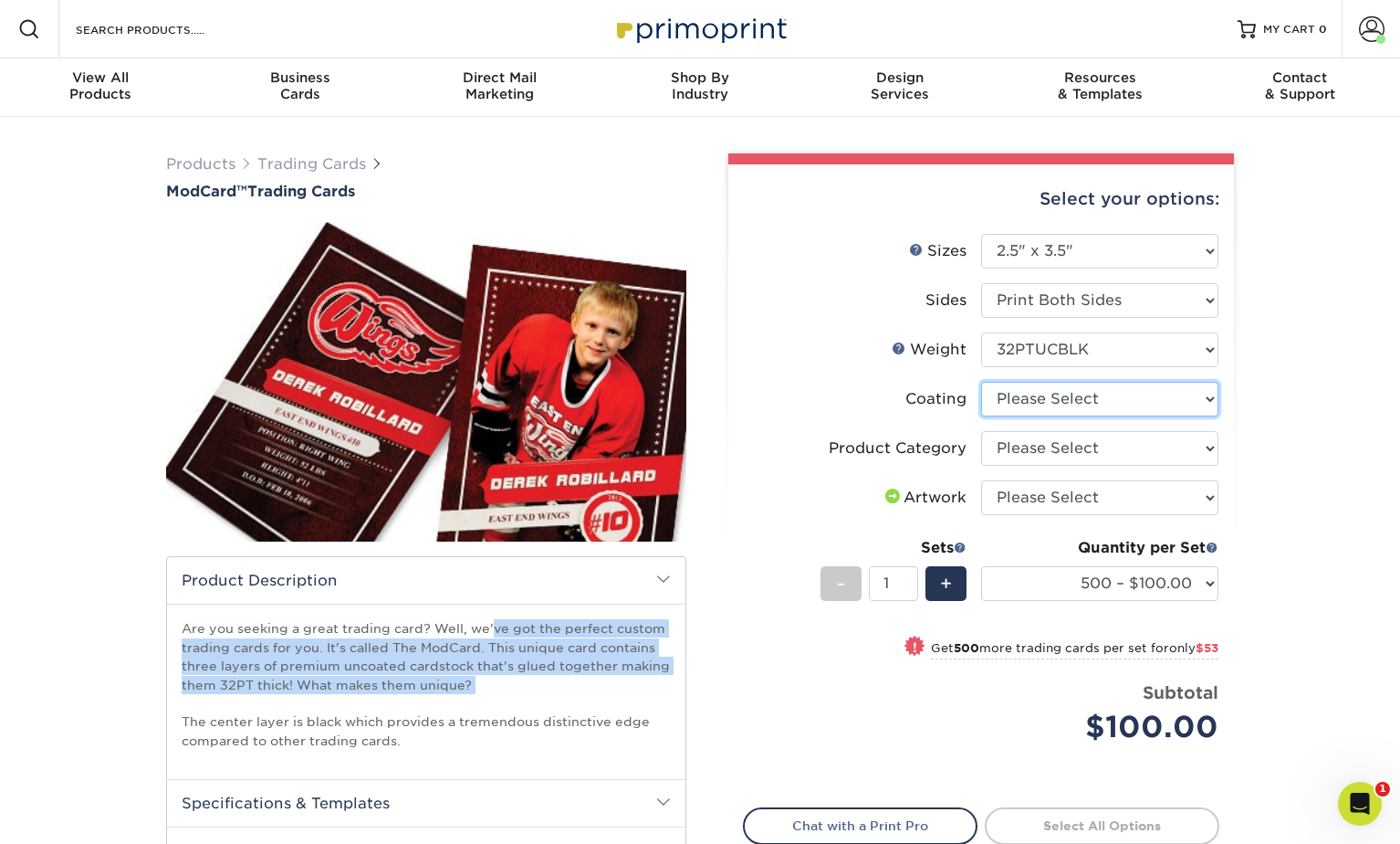
click at [1037, 394] on select at bounding box center [1100, 399] width 237 height 34
select select "3e7618de-abca-4bda-9f97-8b9129e913d8"
click at [981, 382] on select at bounding box center [1100, 399] width 237 height 34
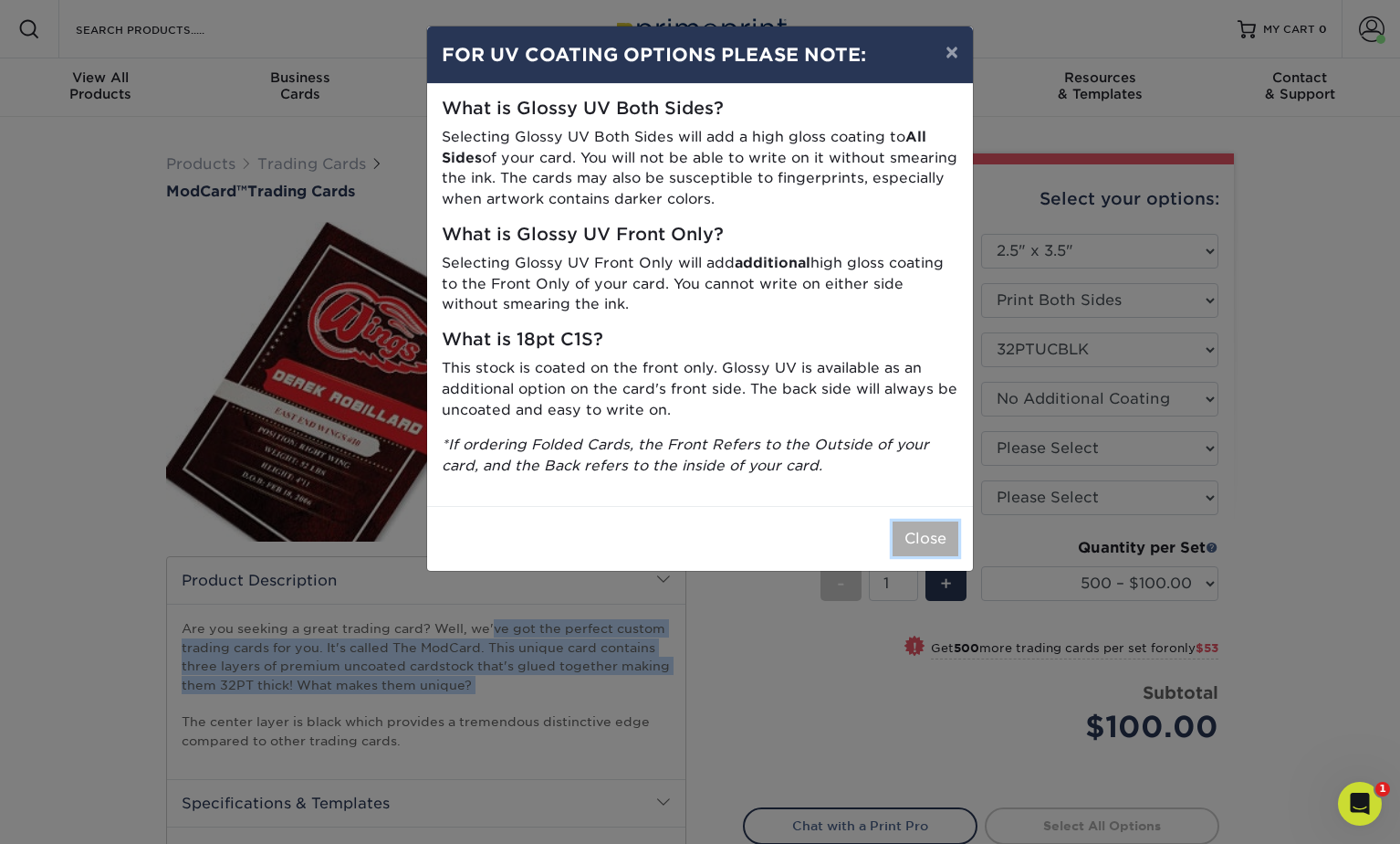
click at [935, 530] on button "Close" at bounding box center [925, 538] width 66 height 34
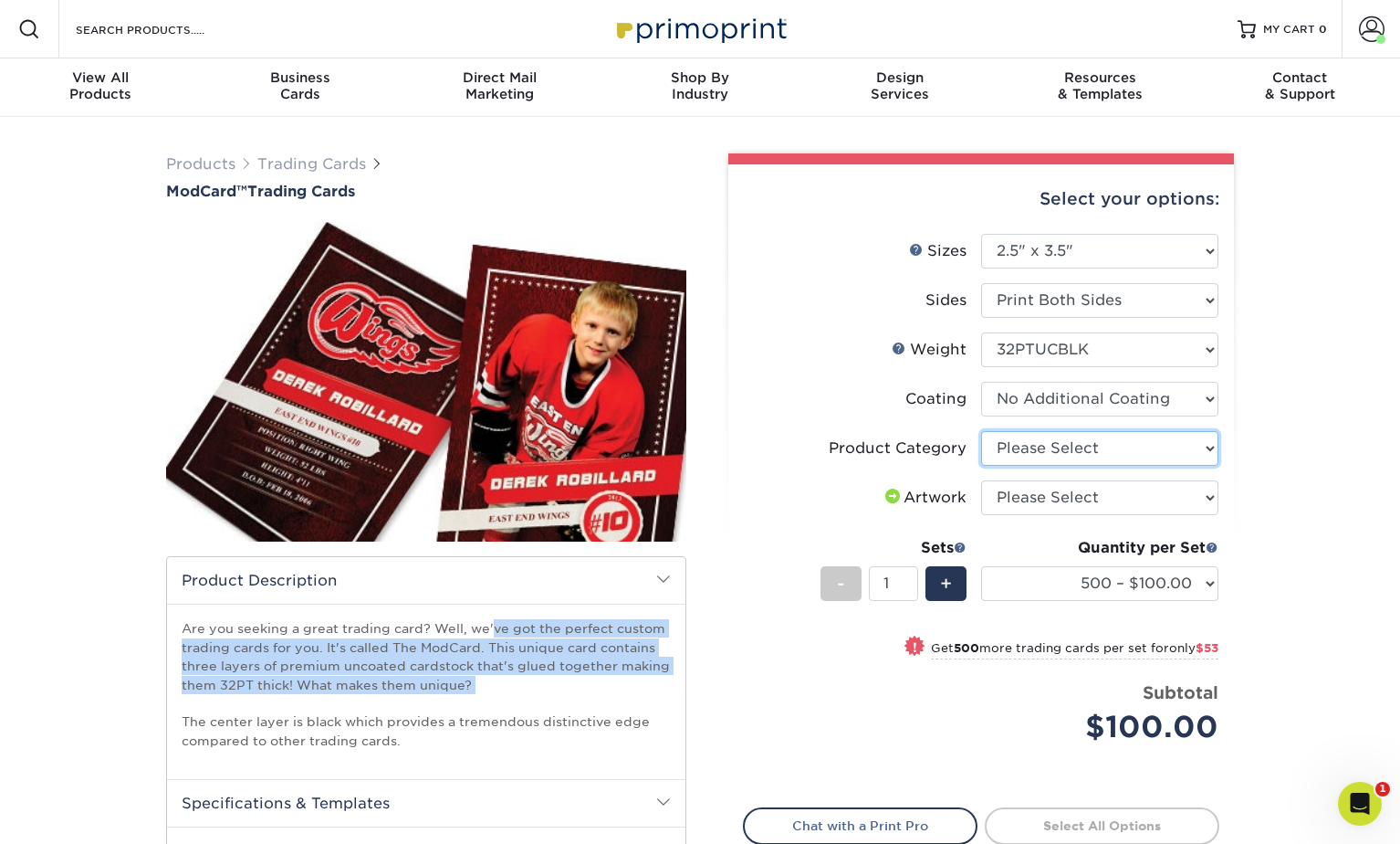
click at [1049, 443] on select "Please Select Trading Cards" at bounding box center [1100, 448] width 237 height 34
select select "c2f9bce9-36c2-409d-b101-c29d9d031e18"
click at [981, 431] on select "Please Select Trading Cards" at bounding box center [1100, 448] width 237 height 34
click at [1041, 498] on select "Please Select I will upload files I need a design - $100" at bounding box center [1100, 497] width 237 height 34
select select "upload"
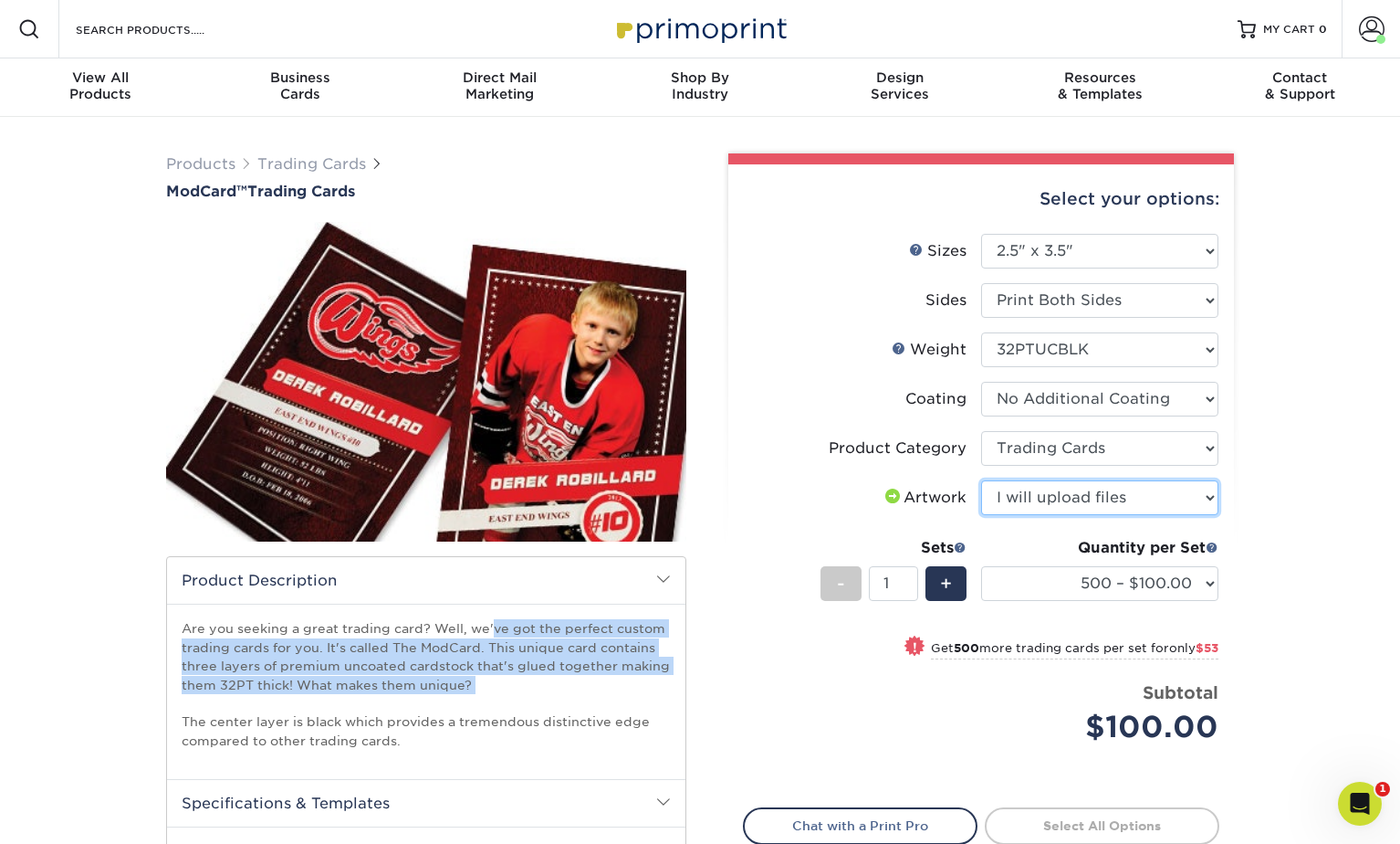
click at [981, 480] on select "Please Select I will upload files I need a design - $100" at bounding box center [1100, 497] width 237 height 34
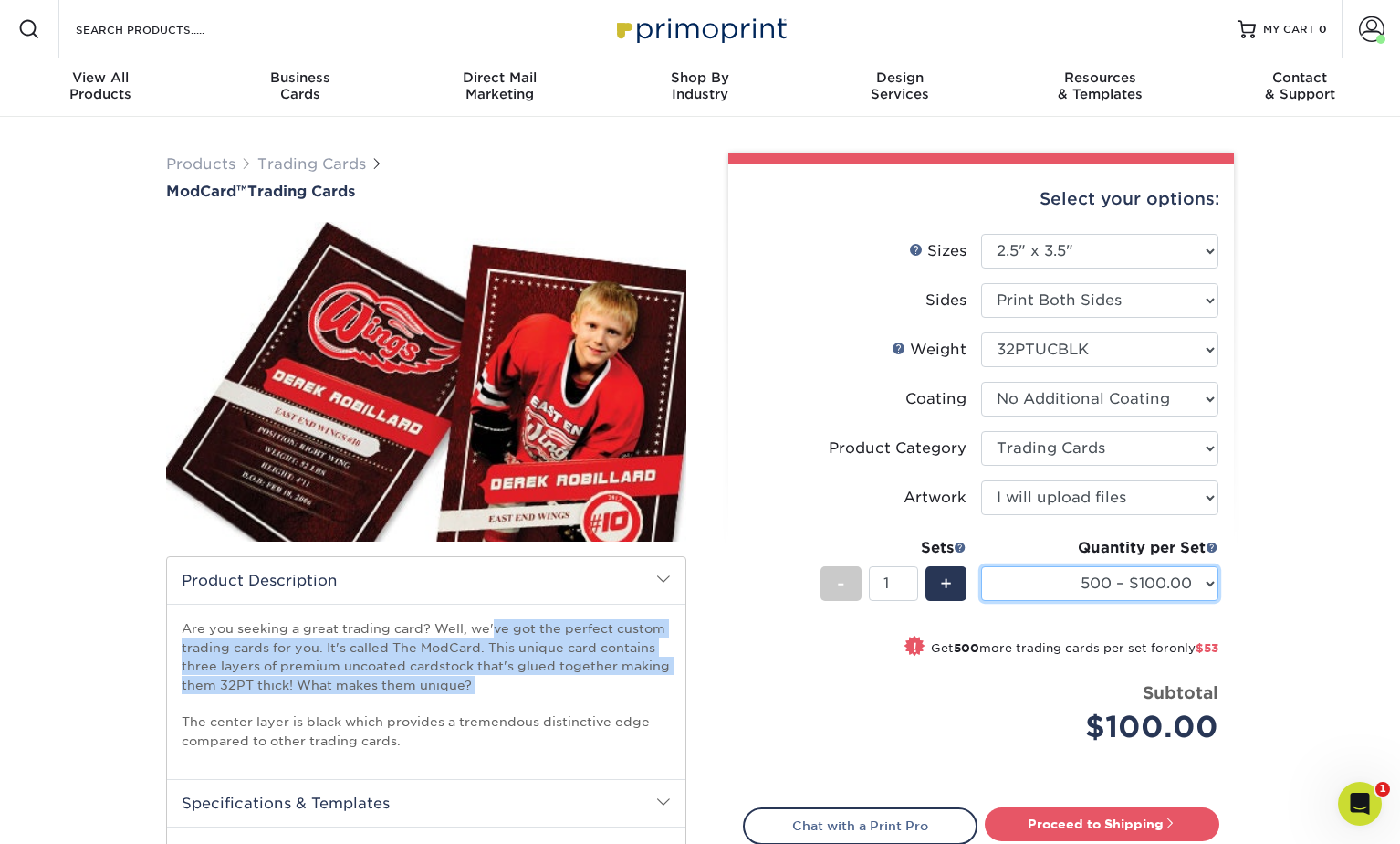
click at [1099, 589] on select "500 – $100.00 1000 – $153.00" at bounding box center [1100, 582] width 237 height 34
click at [981, 566] on select "500 – $100.00 1000 – $153.00" at bounding box center [1100, 582] width 237 height 34
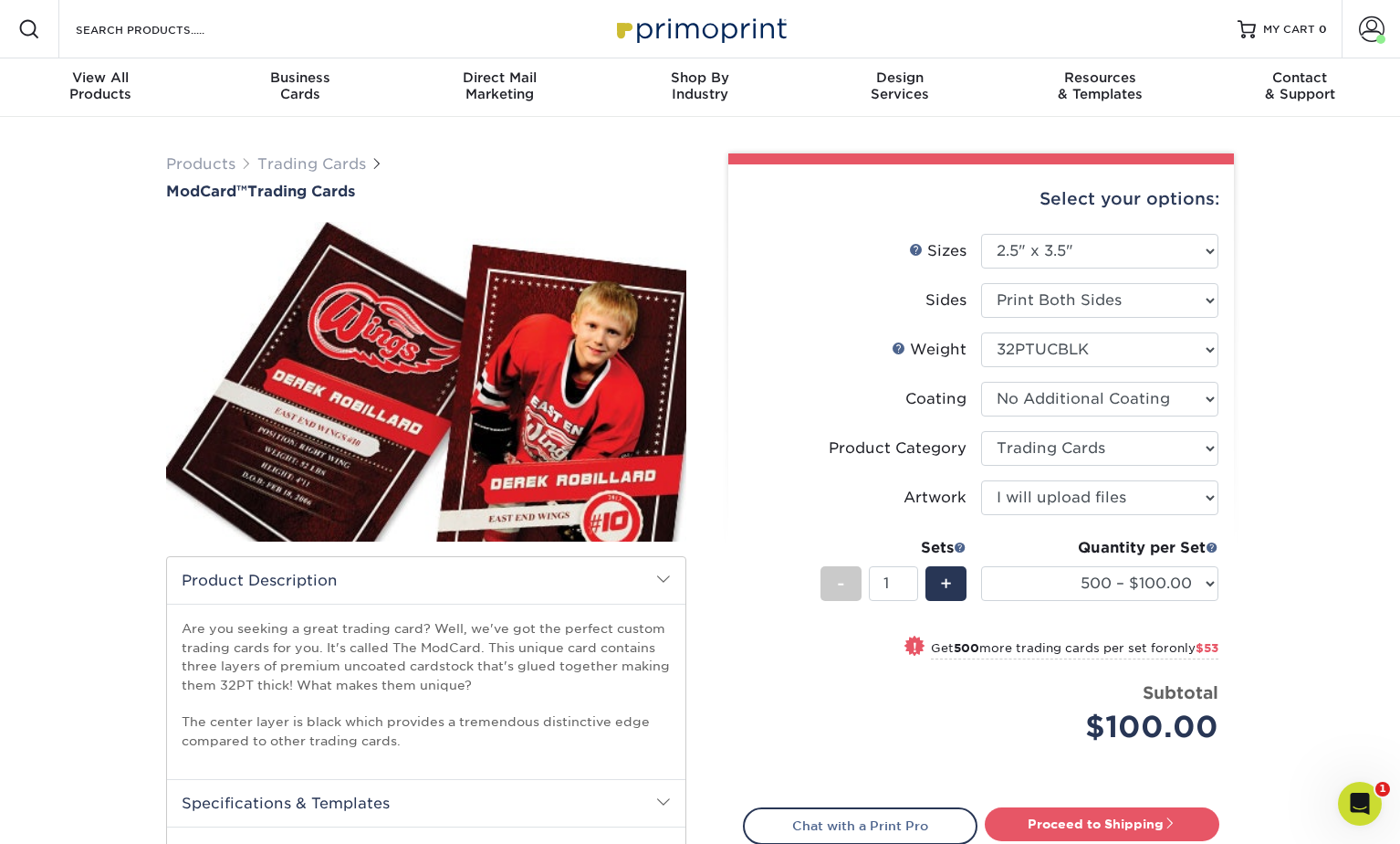
click at [1023, 623] on li "Sets - 1 + Quantity per Set 500 – $100.00 1000 – $153.00 (Price includes envelo…" at bounding box center [981, 582] width 475 height 107
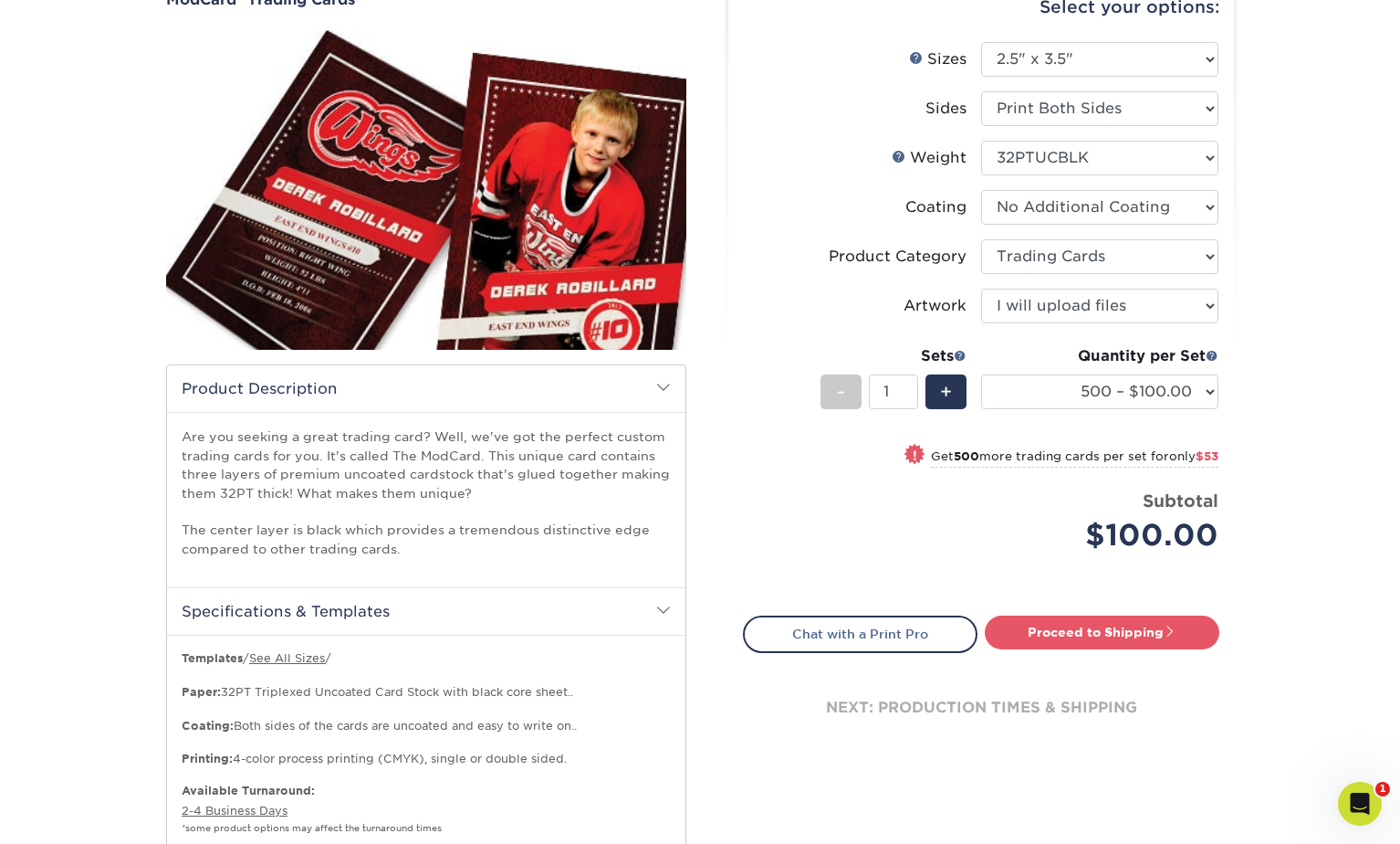
scroll to position [195, 0]
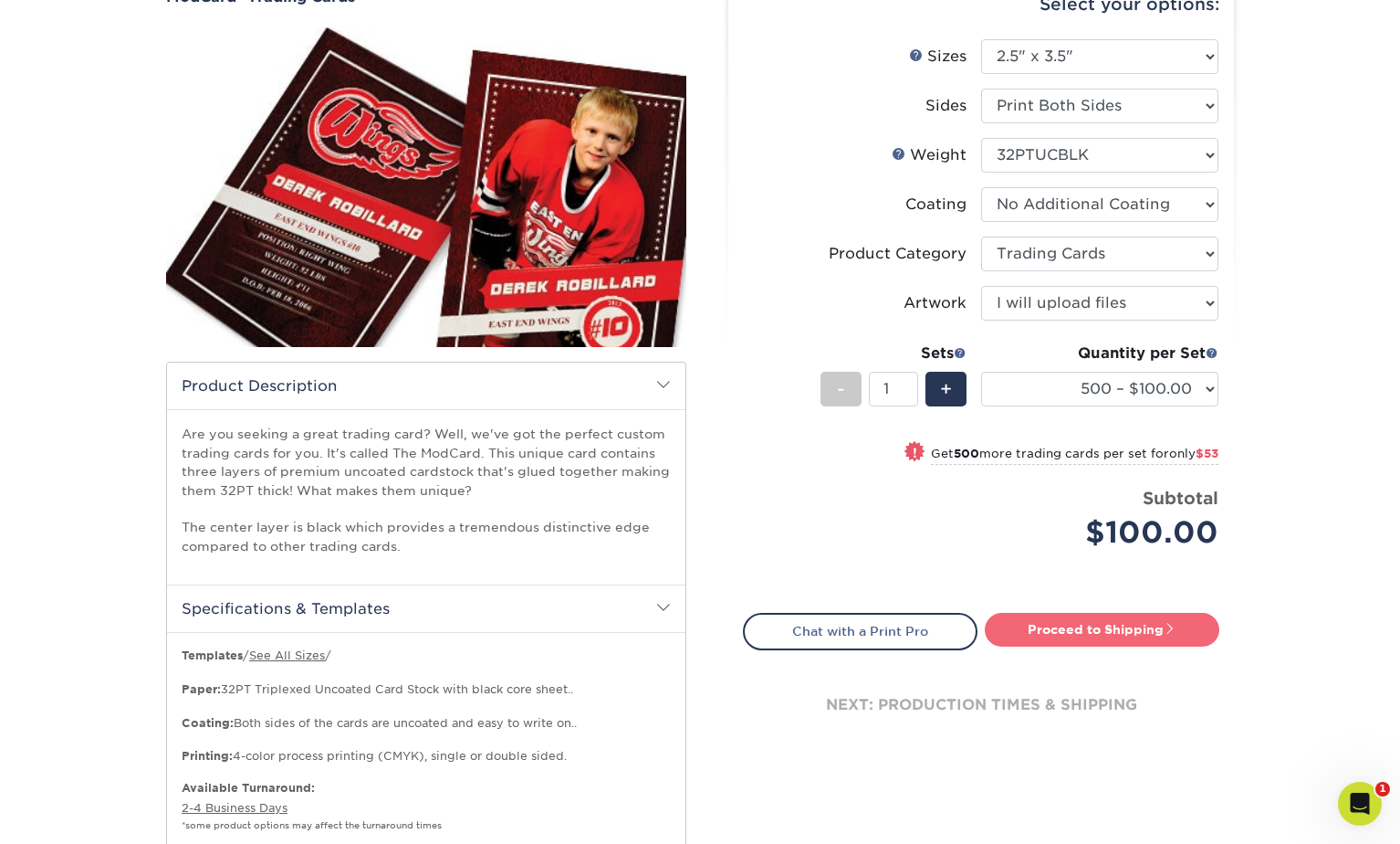
click at [1098, 625] on link "Proceed to Shipping" at bounding box center [1101, 629] width 235 height 32
type input "Set 1"
select select "1cb2575a-0653-4a32-8e14-9db875e4cbae"
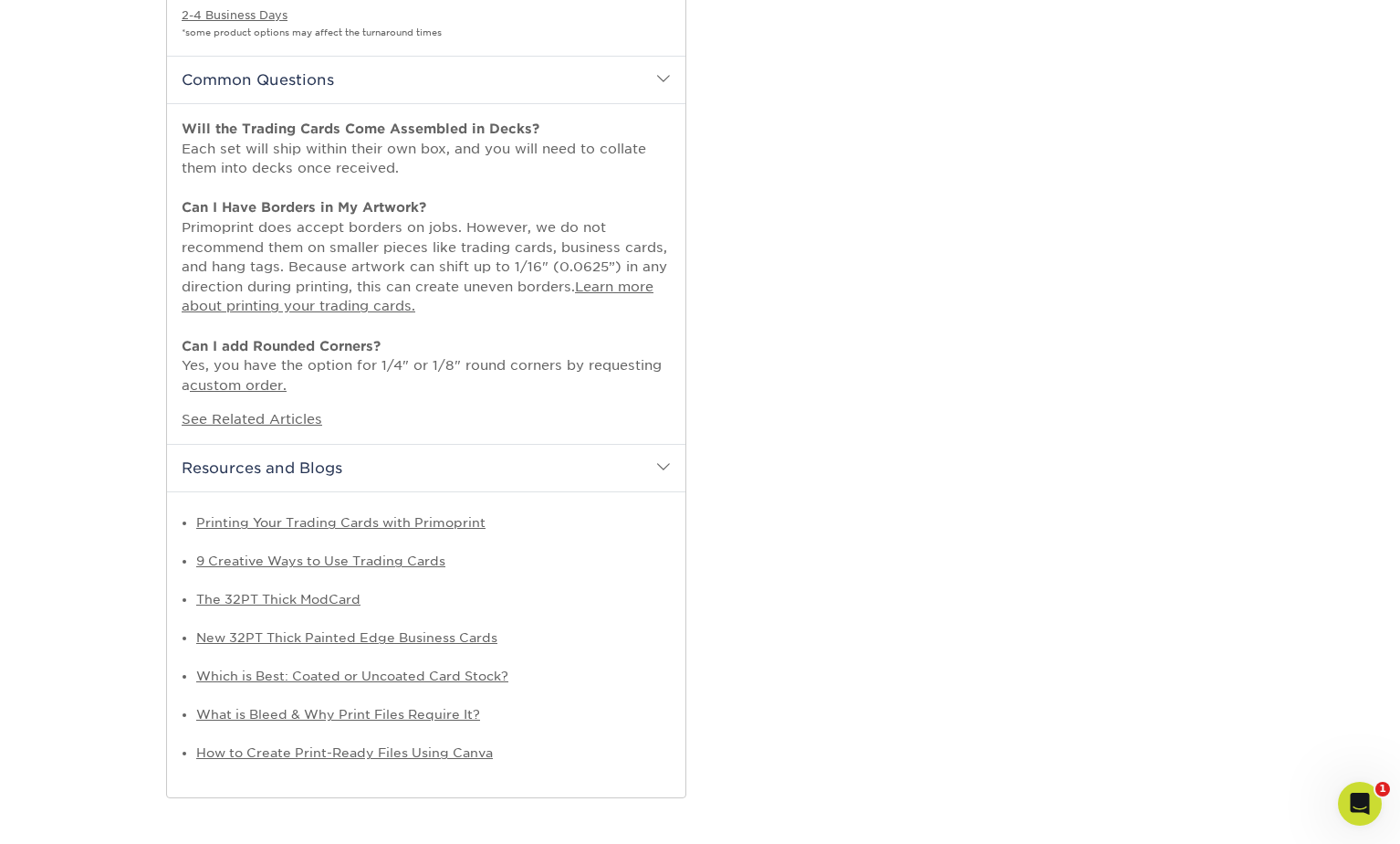
scroll to position [953, 0]
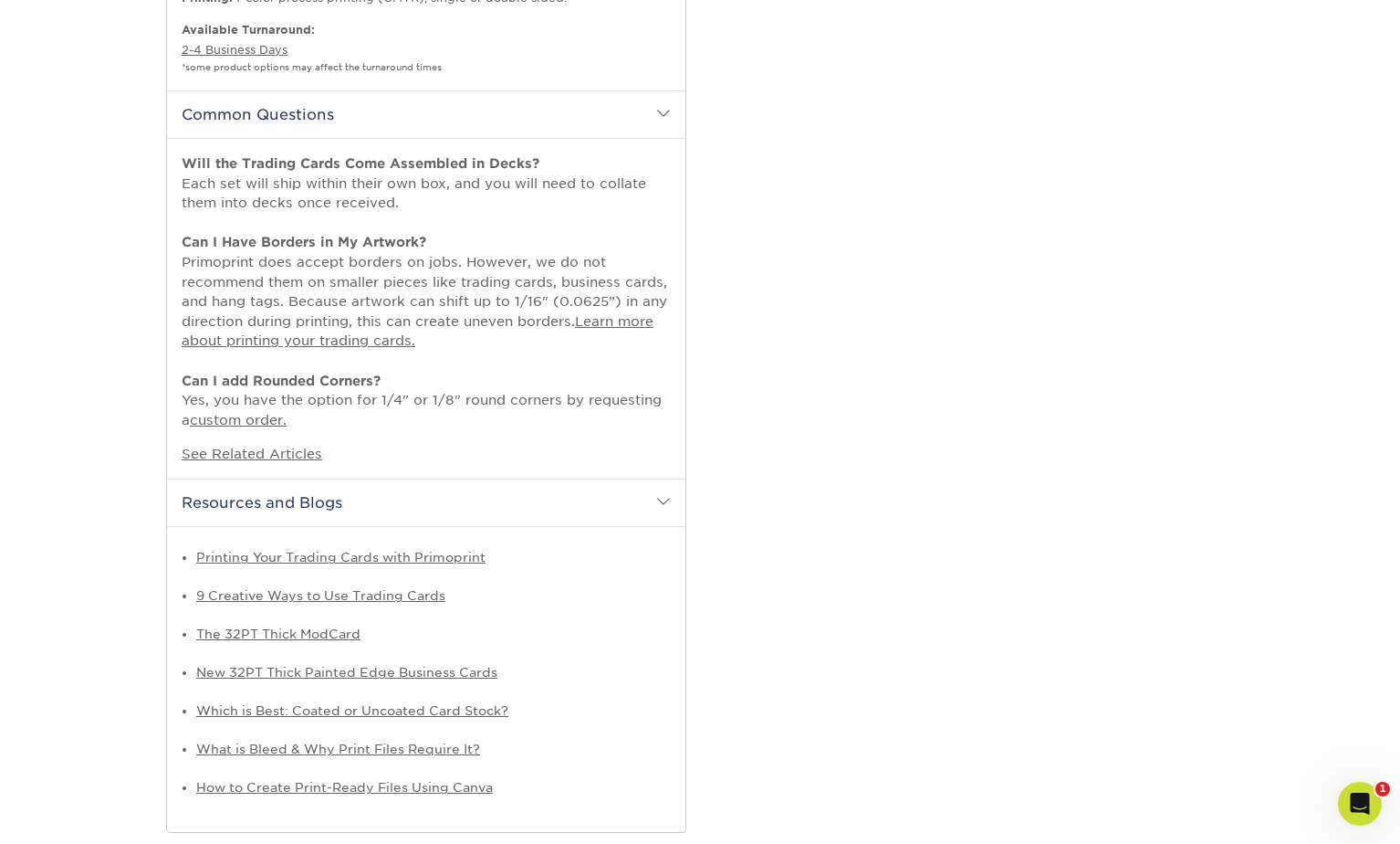
click at [476, 517] on h2 "Resources and Blogs" at bounding box center [426, 502] width 518 height 47
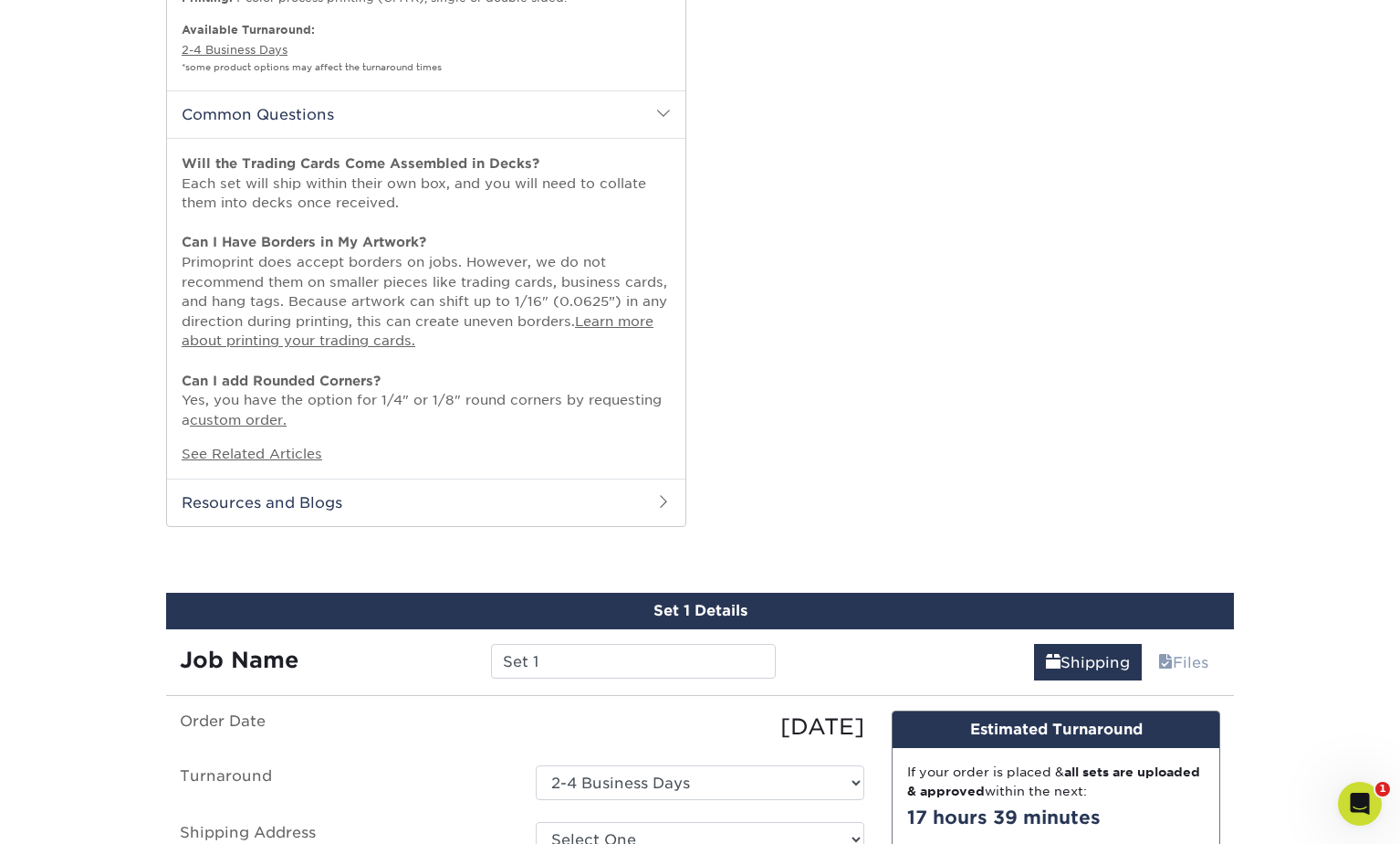
click at [476, 517] on h2 "Resources and Blogs" at bounding box center [426, 502] width 518 height 47
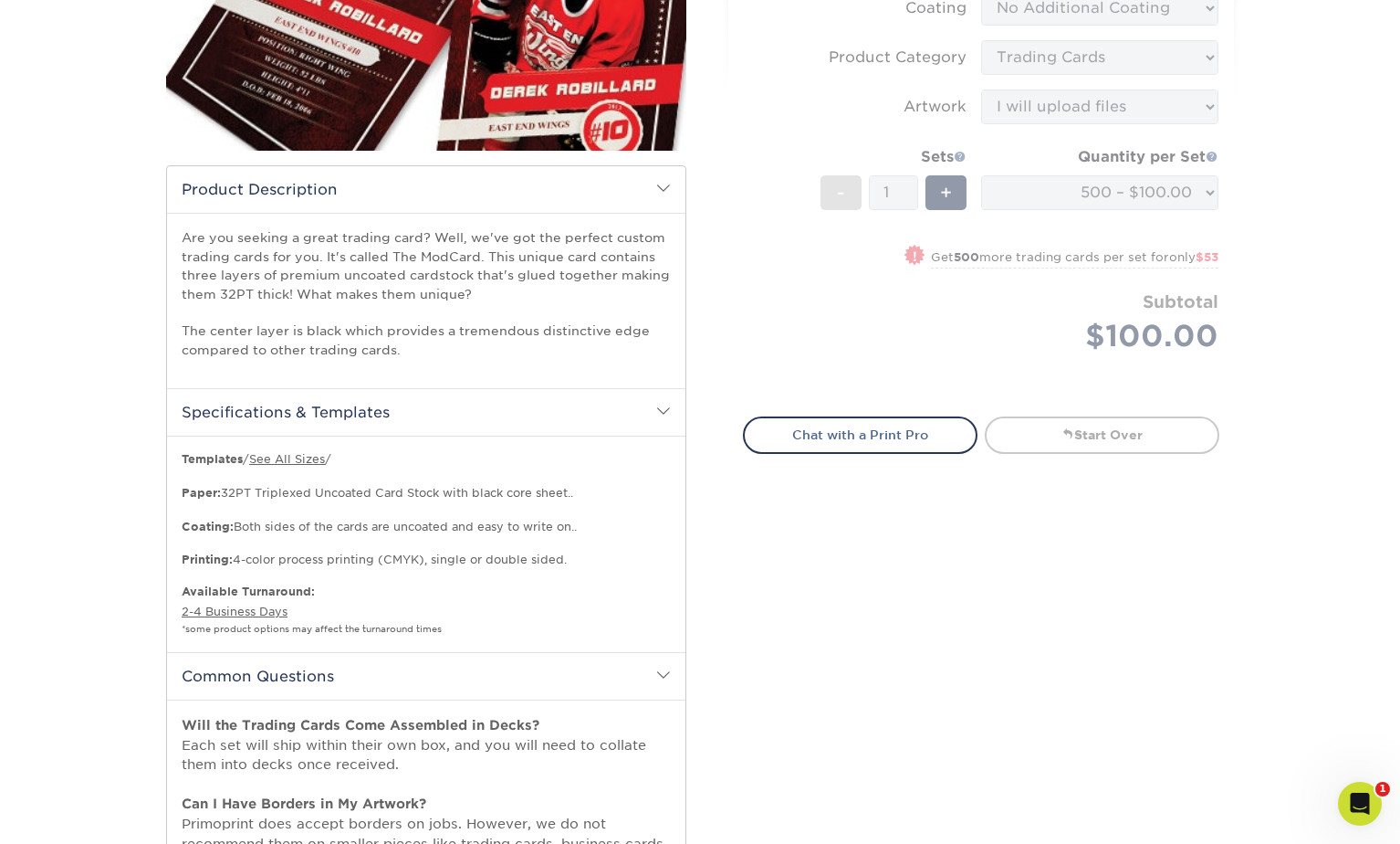
scroll to position [0, 0]
